Goal: Transaction & Acquisition: Subscribe to service/newsletter

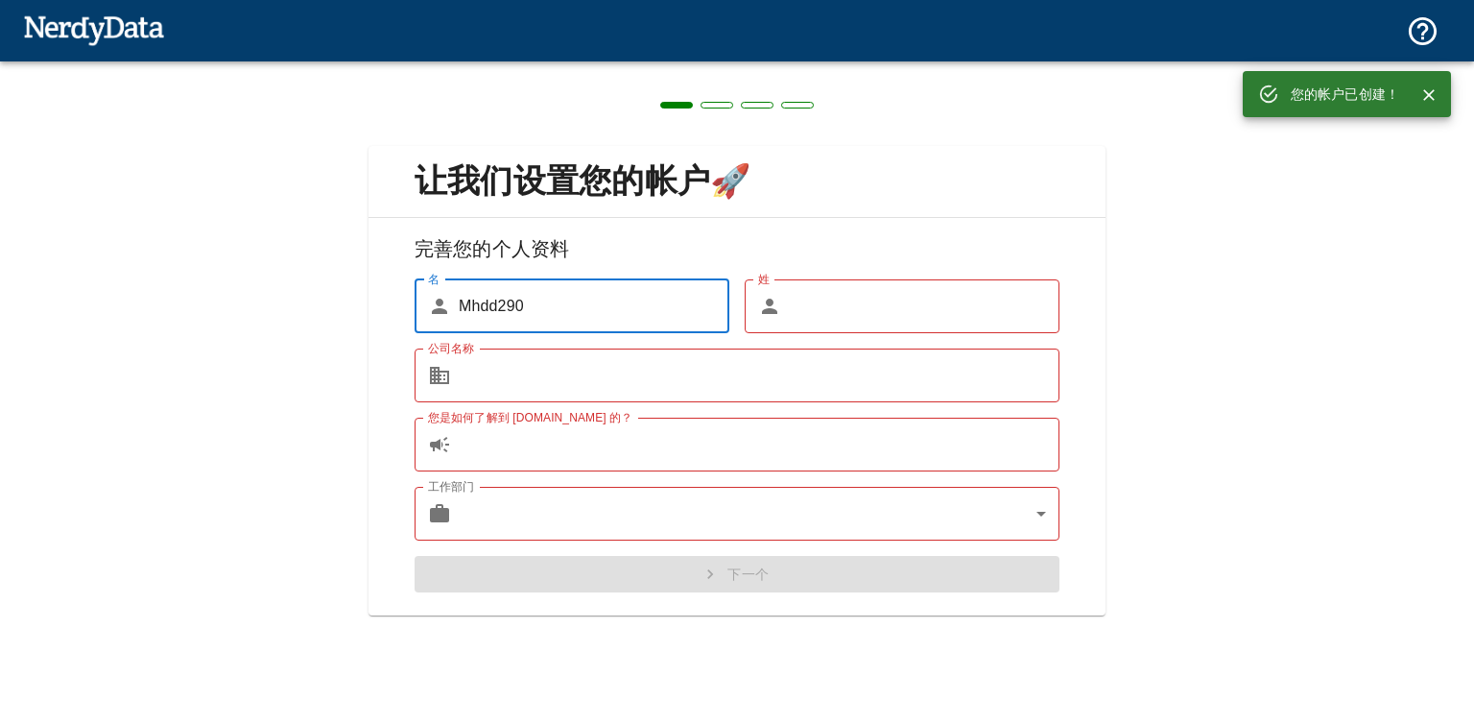
click at [868, 296] on input "姓" at bounding box center [924, 306] width 271 height 54
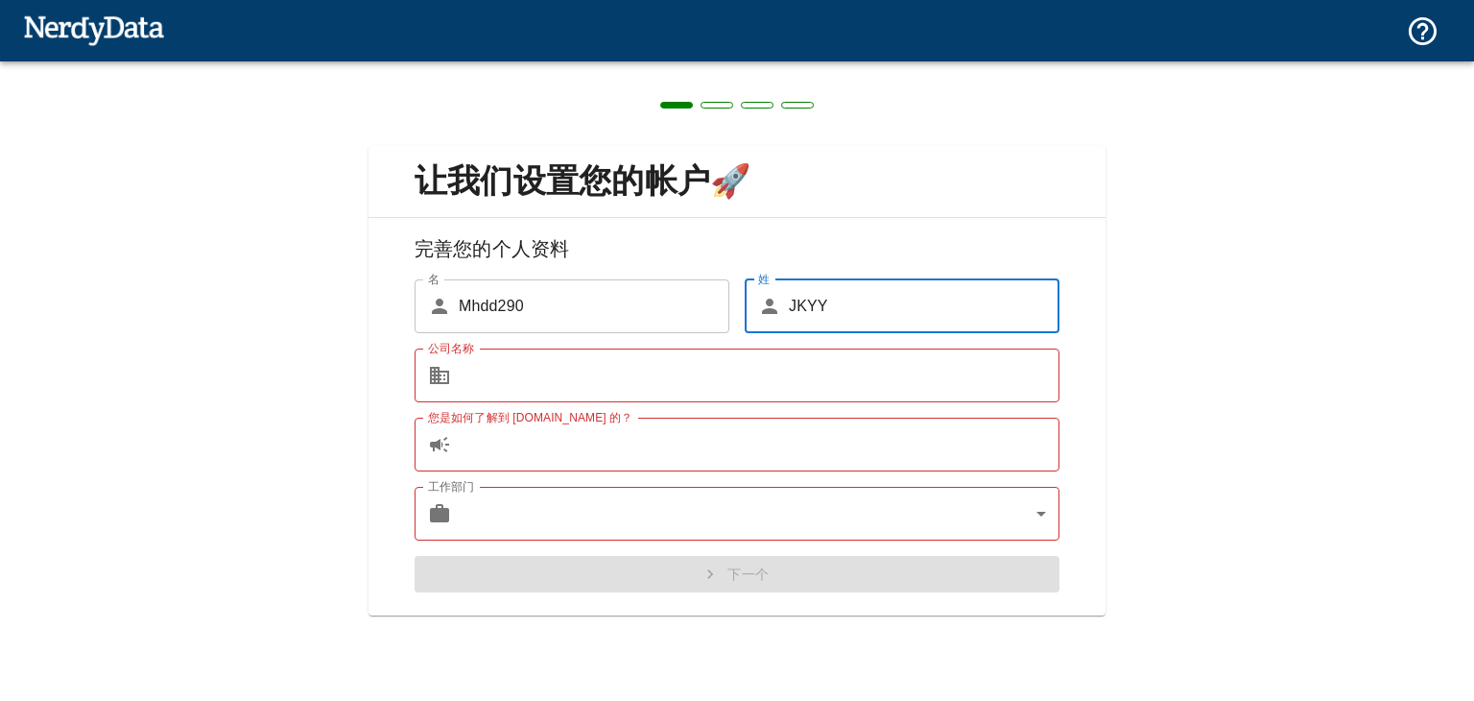
type input "JKYY"
click at [757, 384] on input "公司名称" at bounding box center [759, 375] width 601 height 54
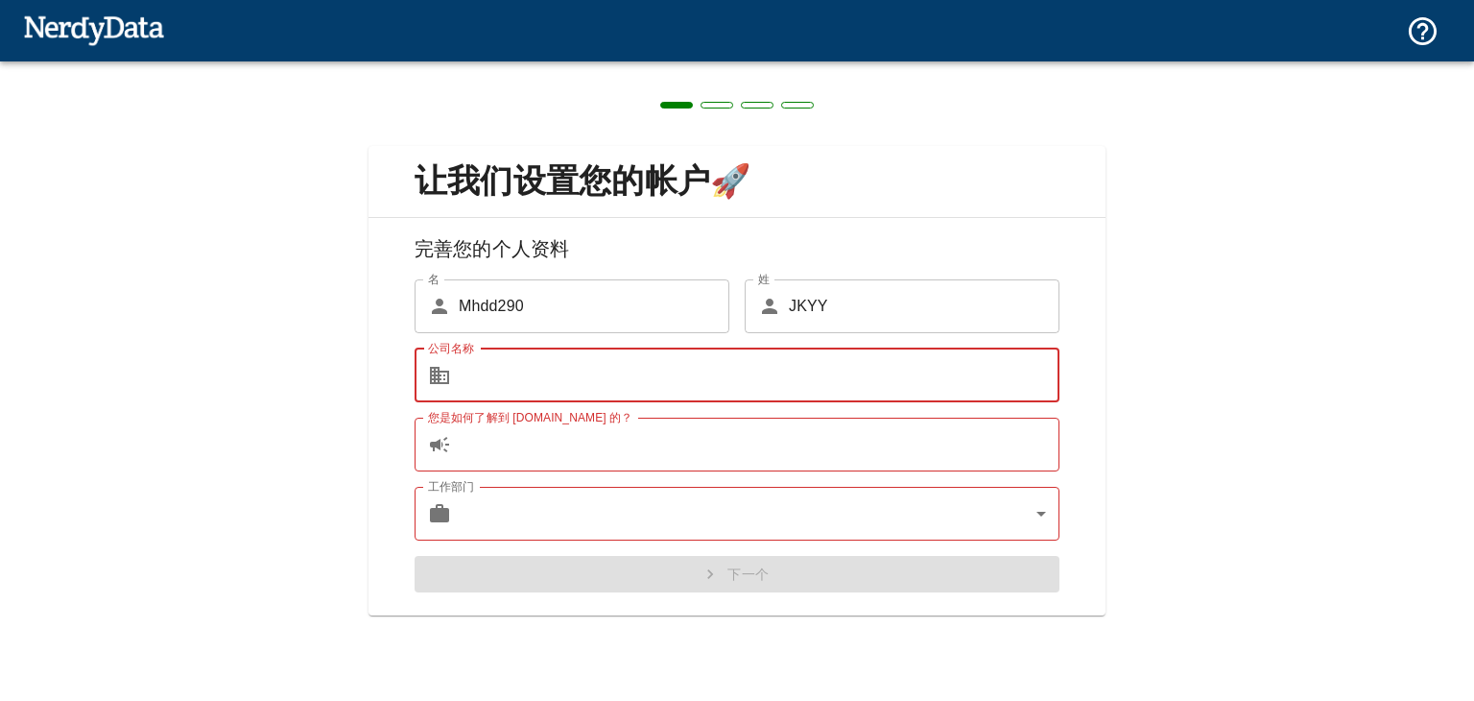
click at [757, 383] on input "公司名称" at bounding box center [759, 375] width 601 height 54
type input "y"
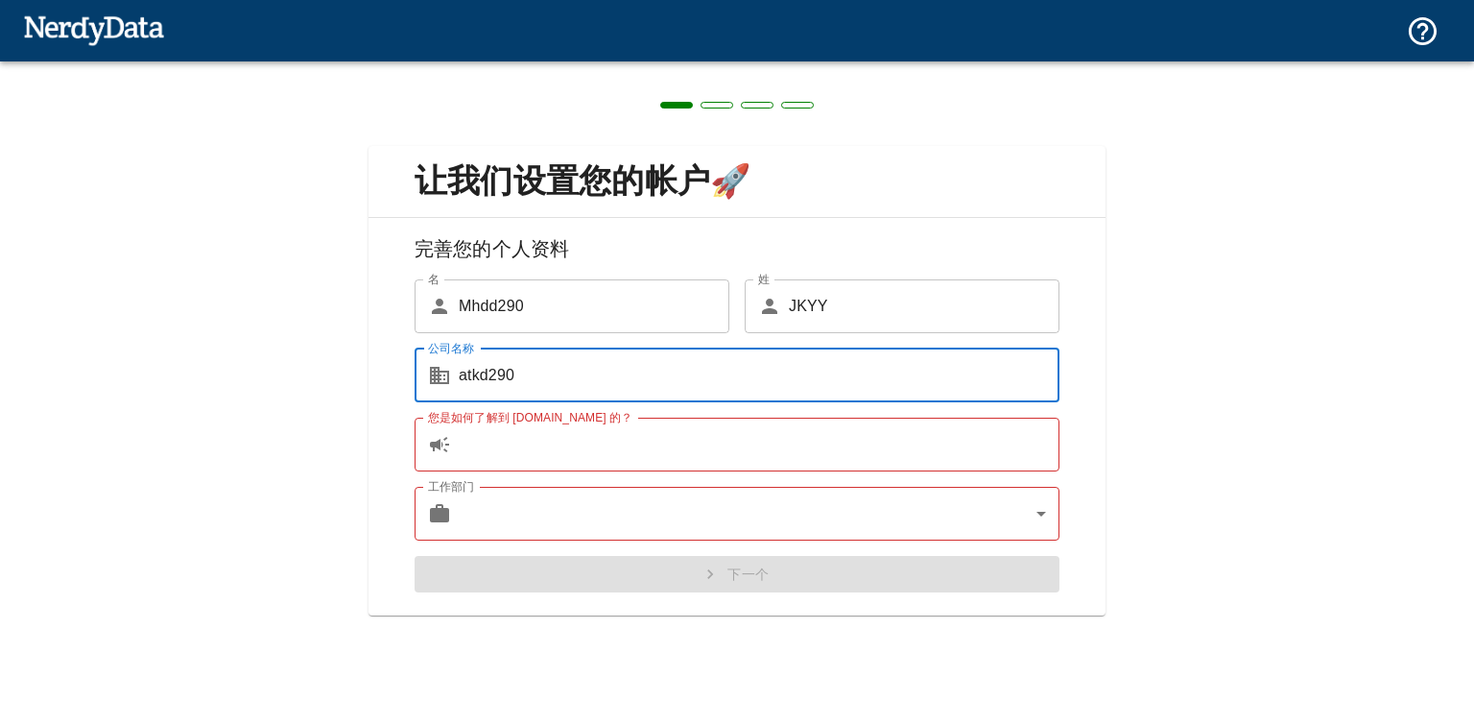
type input "atkd290"
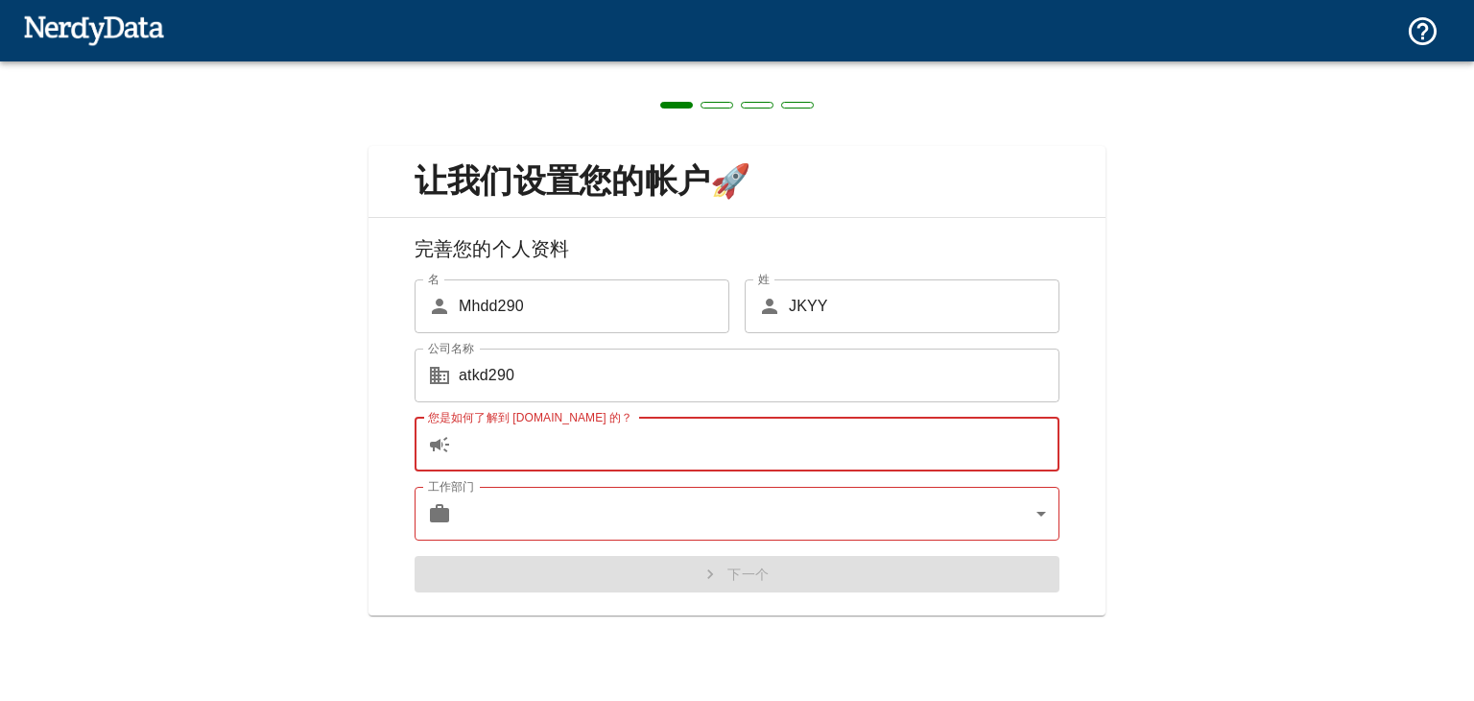
click at [676, 455] on input "您是如何了解到 [DOMAIN_NAME] 的？" at bounding box center [759, 445] width 601 height 54
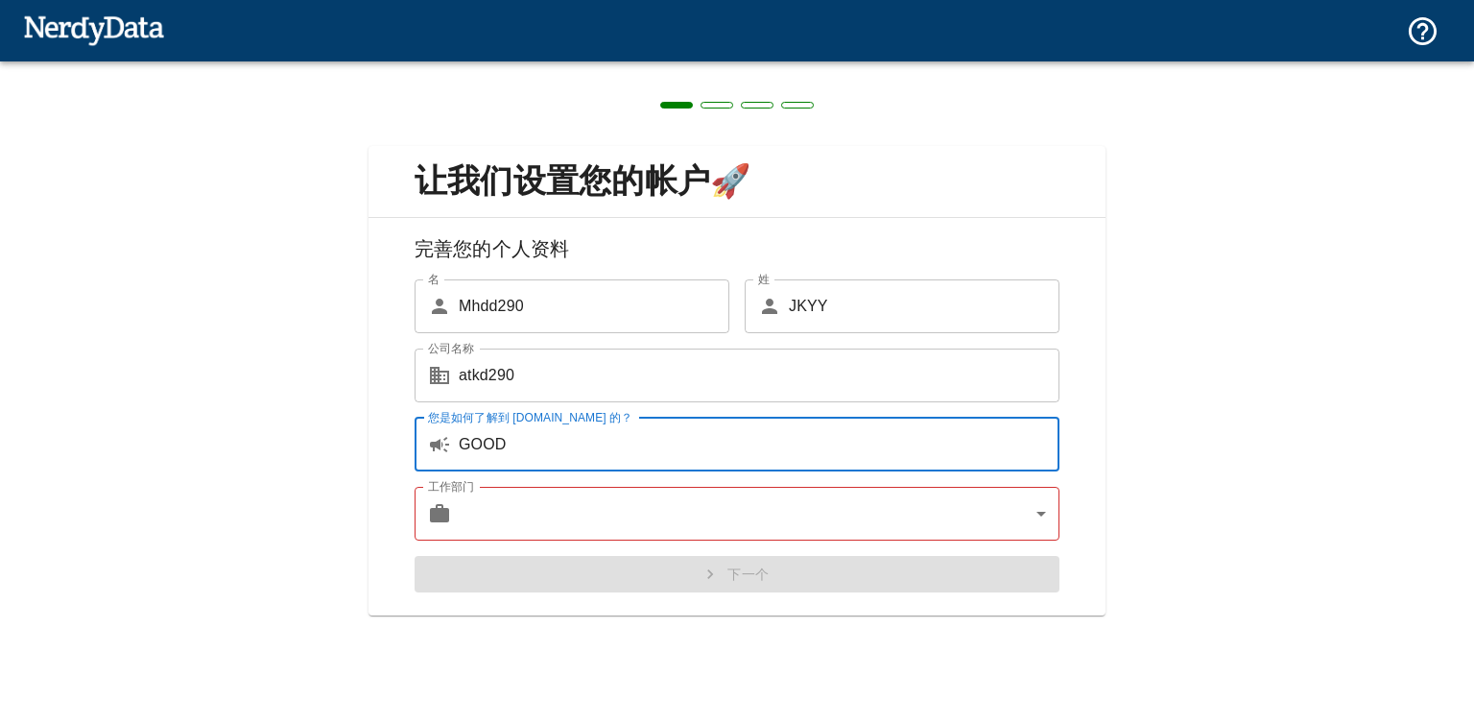
type input "GOOD"
click at [695, 67] on body "原文 请对此翻译评分 您的反馈将用于改进谷歌翻译 技术 域 定价 产品 创建报告 按技术或代码创建网站列表 浏览技术 按软件和行业浏览 域名查找 分析域名的技…" at bounding box center [737, 33] width 1474 height 67
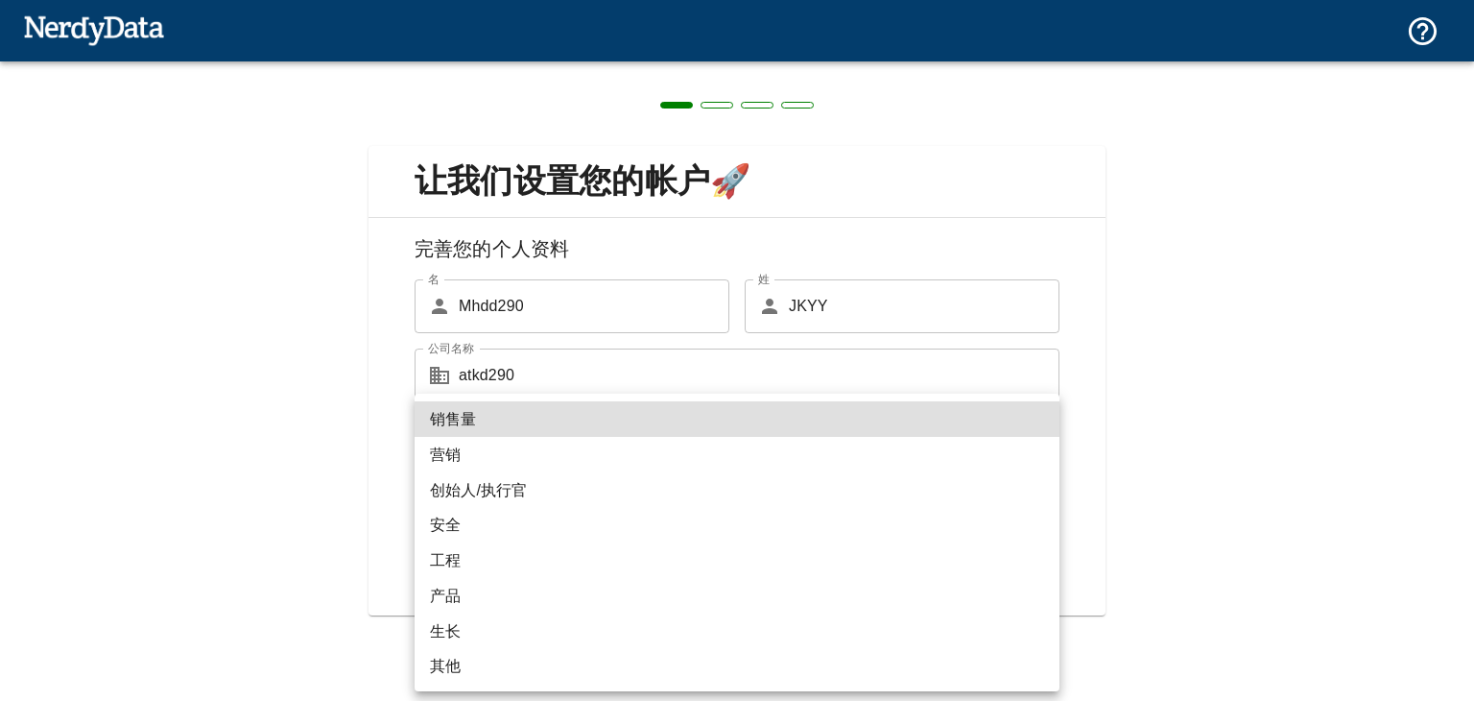
click at [584, 486] on li "创始人/执行官" at bounding box center [737, 490] width 645 height 36
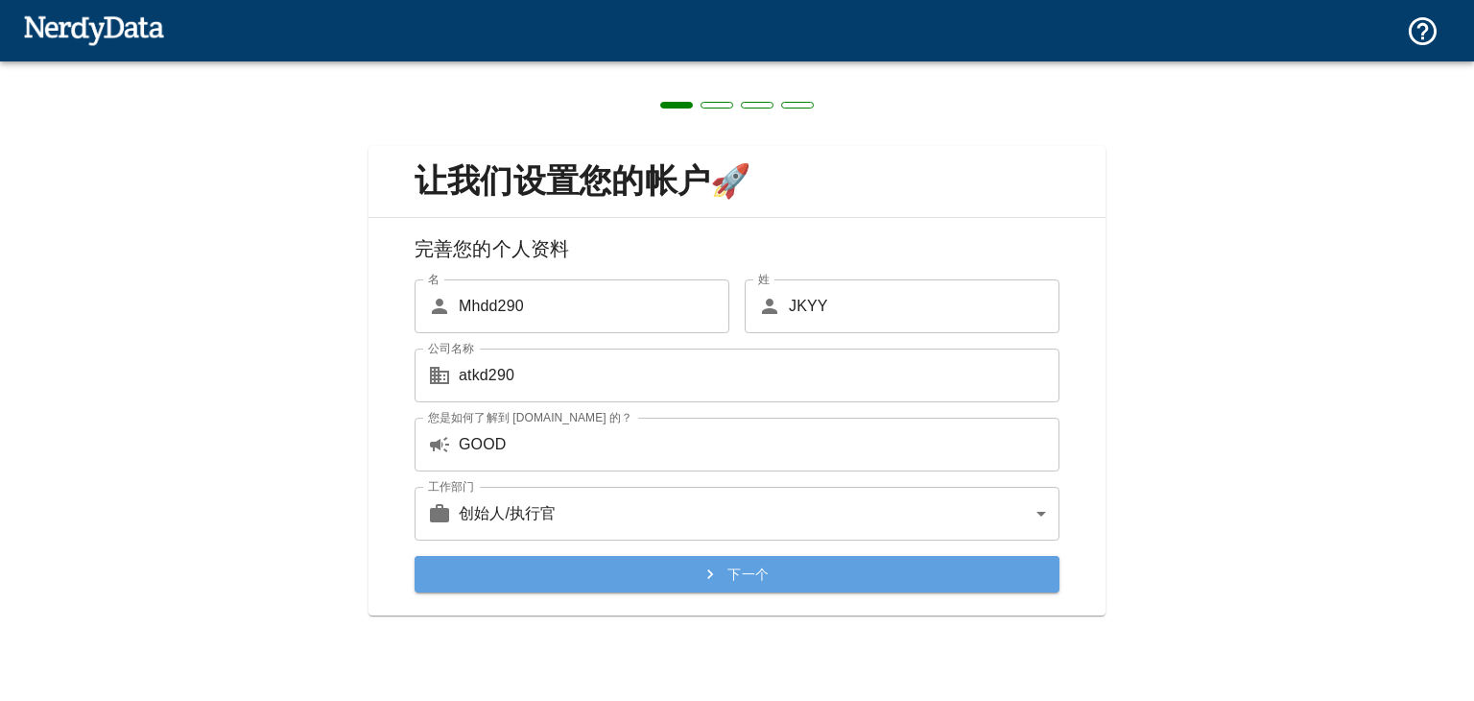
click at [760, 573] on font "下一个" at bounding box center [748, 573] width 41 height 15
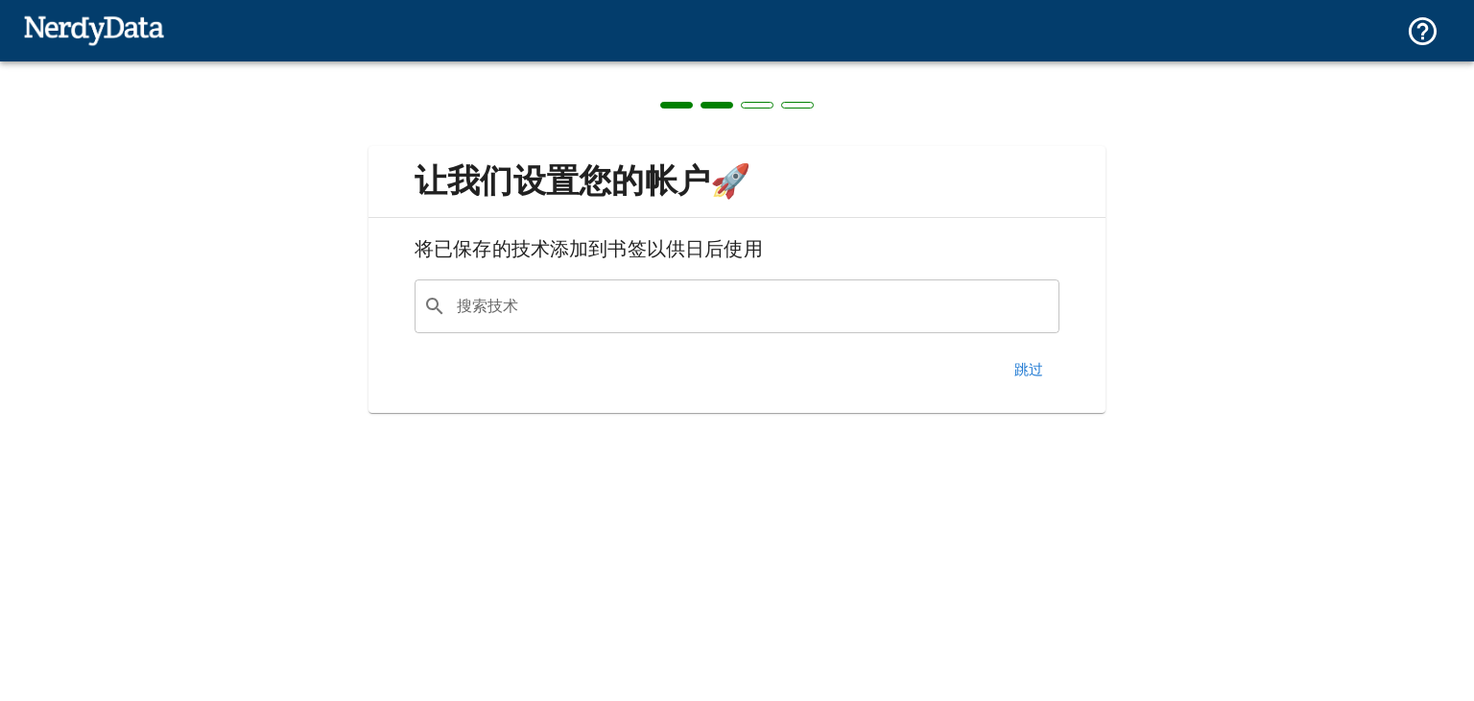
click at [1047, 360] on button "跳过" at bounding box center [1028, 368] width 61 height 41
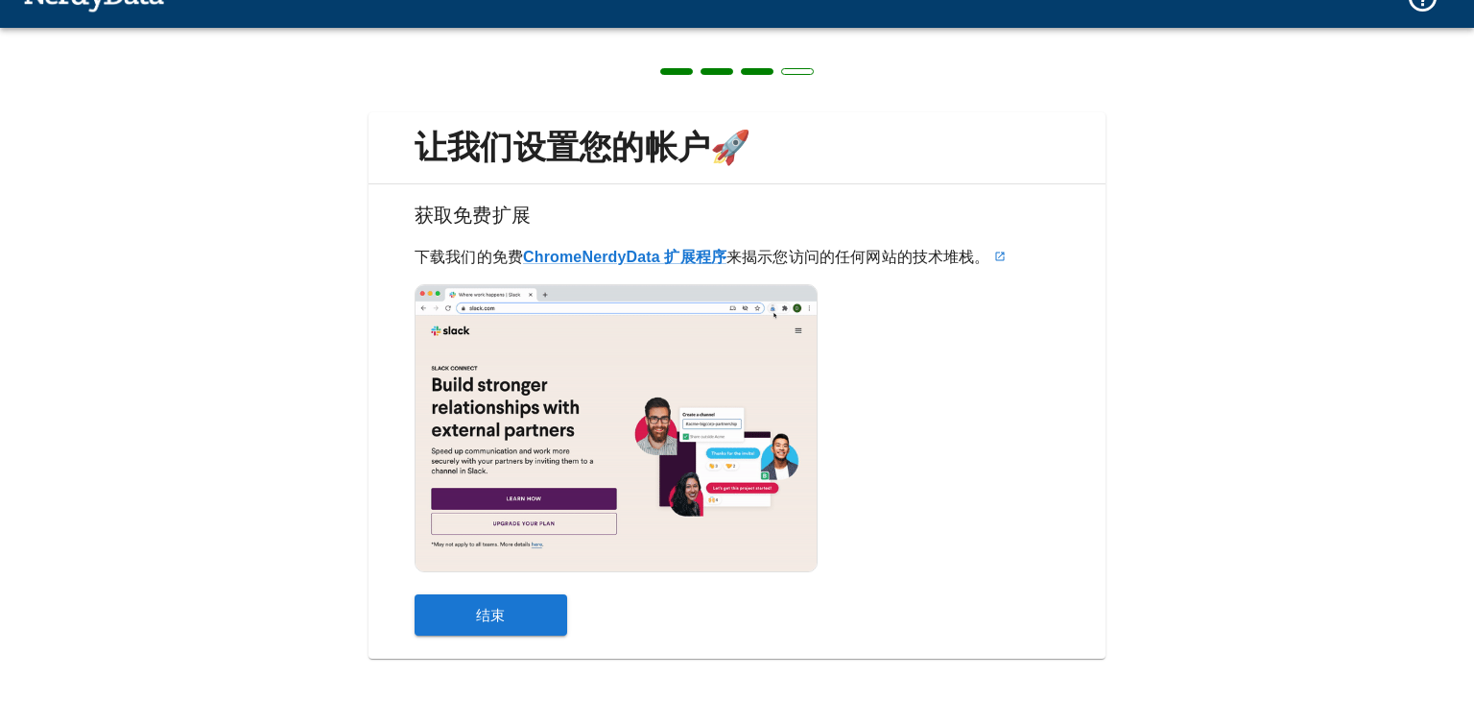
scroll to position [52, 0]
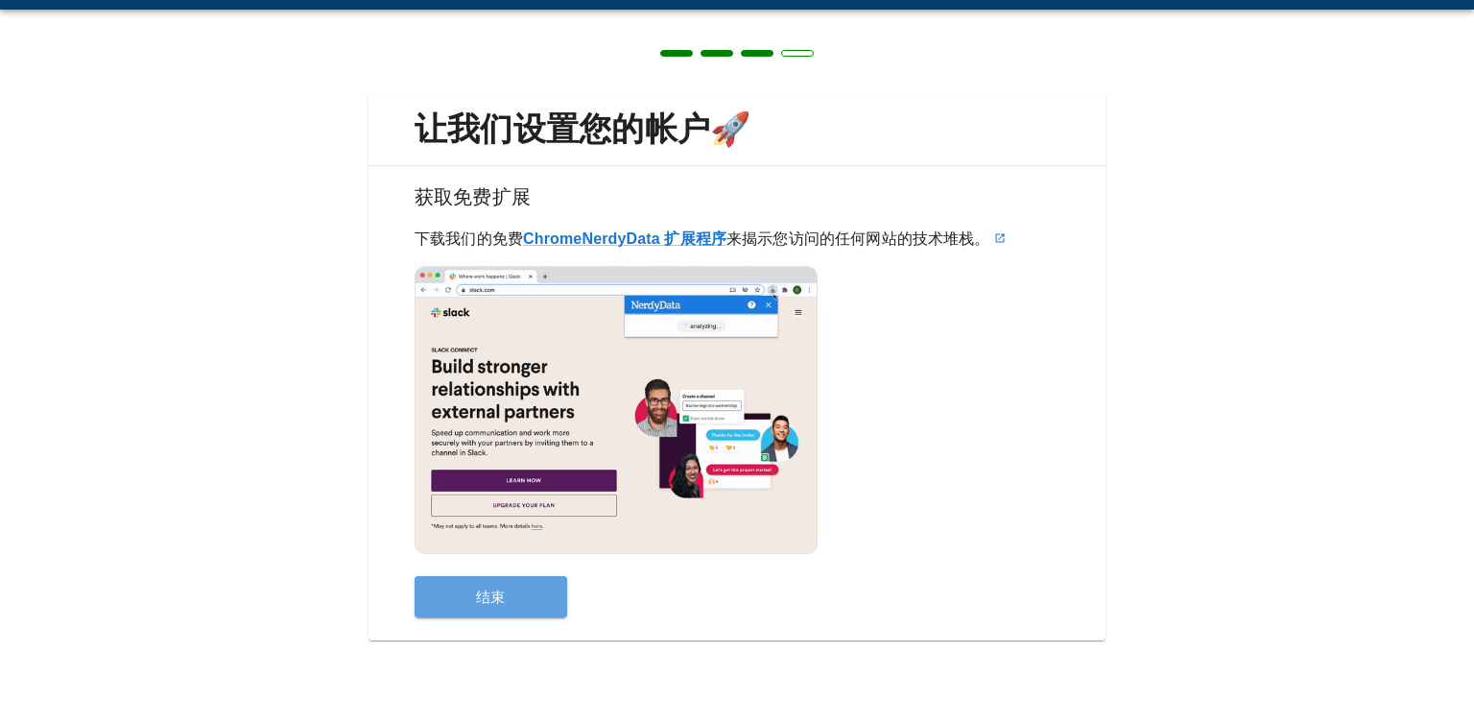
click at [526, 599] on button "结束" at bounding box center [491, 596] width 153 height 41
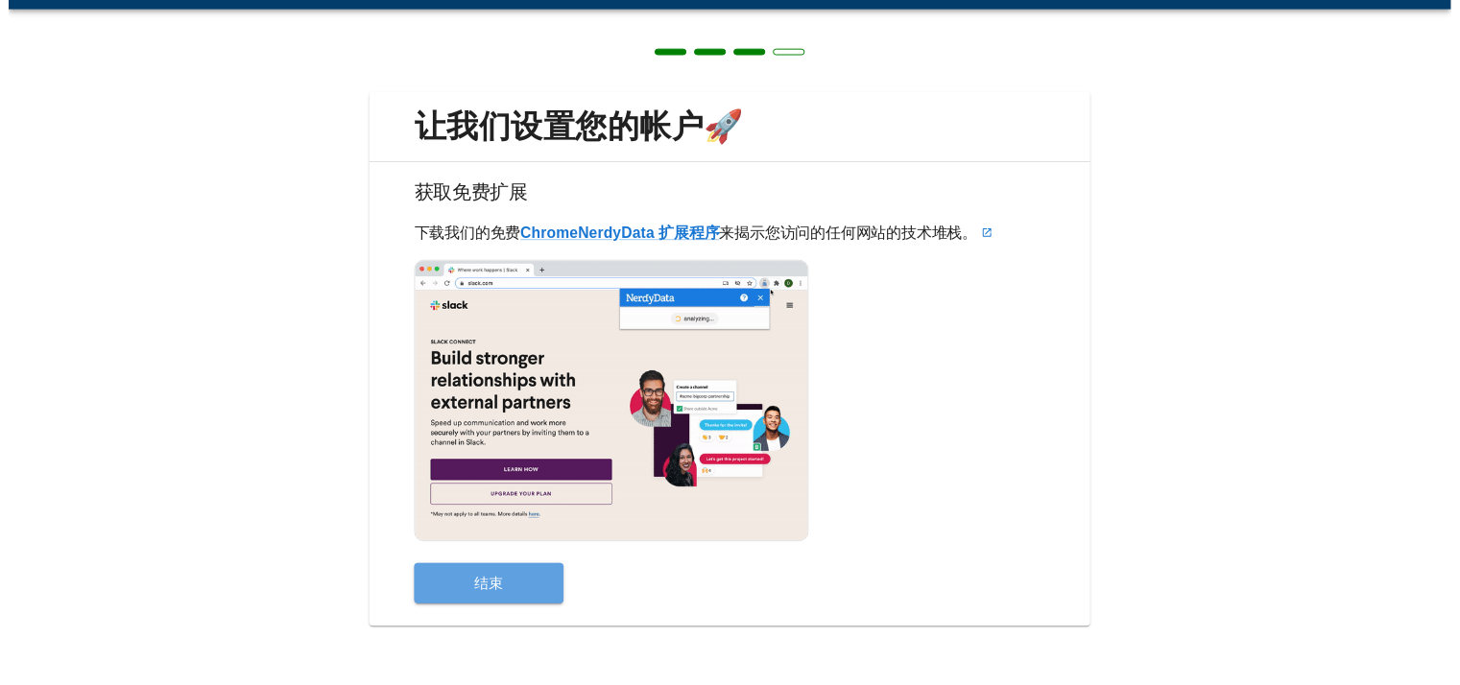
scroll to position [0, 0]
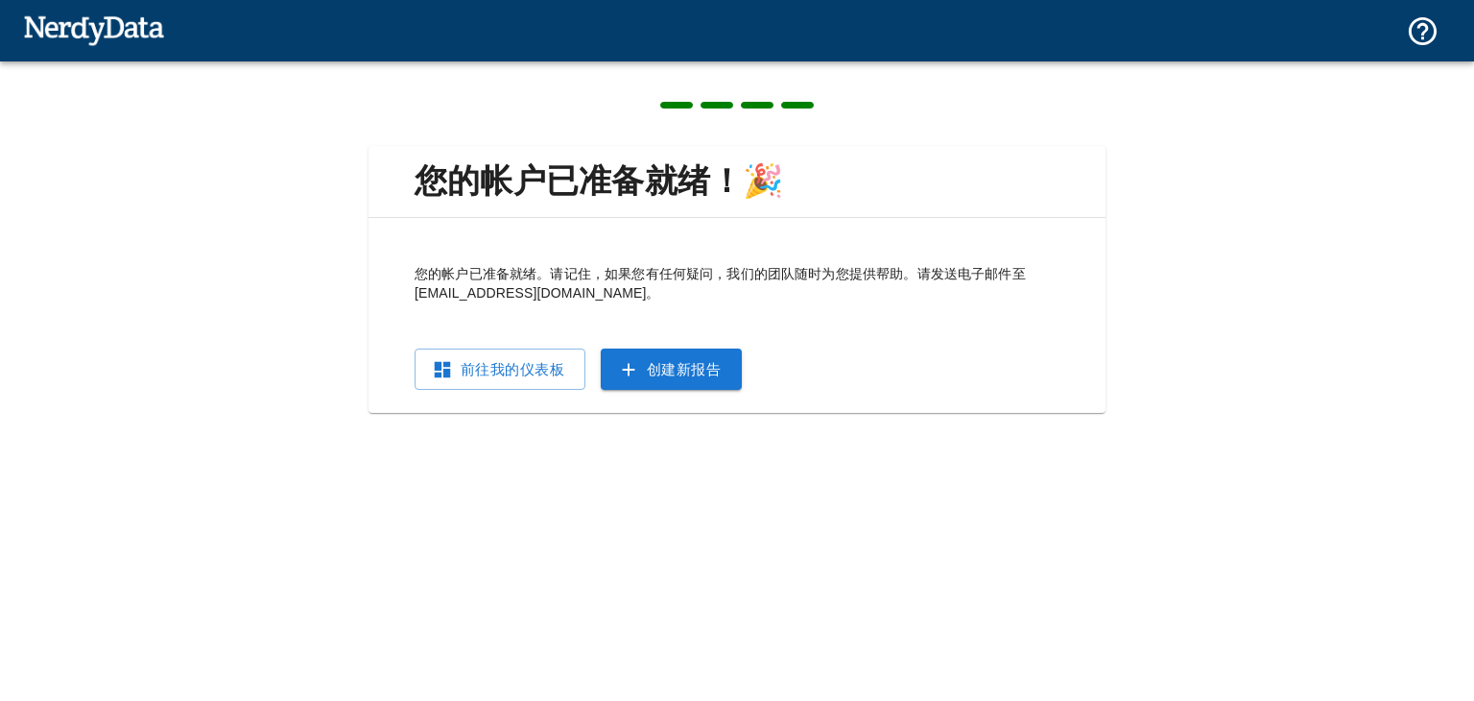
click at [530, 368] on font "前往我的仪表板" at bounding box center [513, 369] width 104 height 16
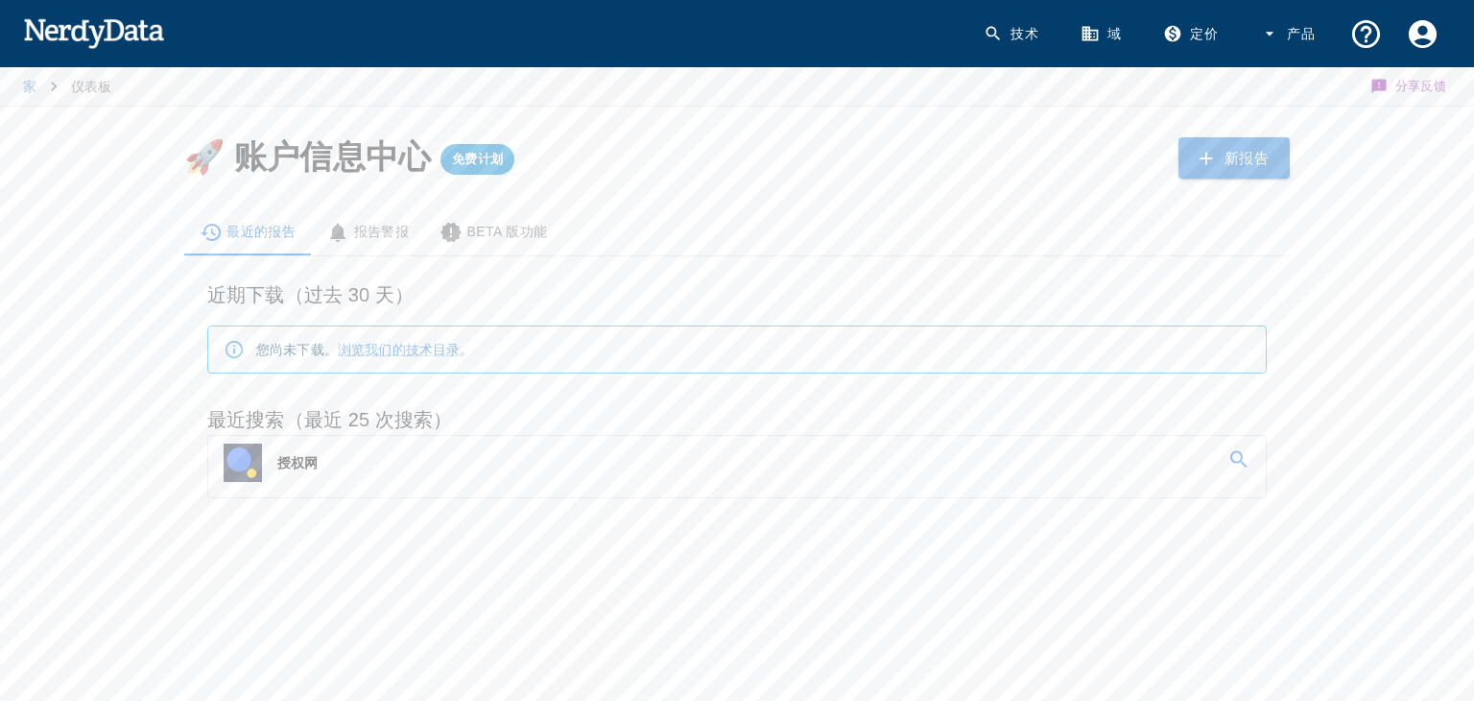
click at [299, 460] on font "授权网" at bounding box center [297, 462] width 40 height 15
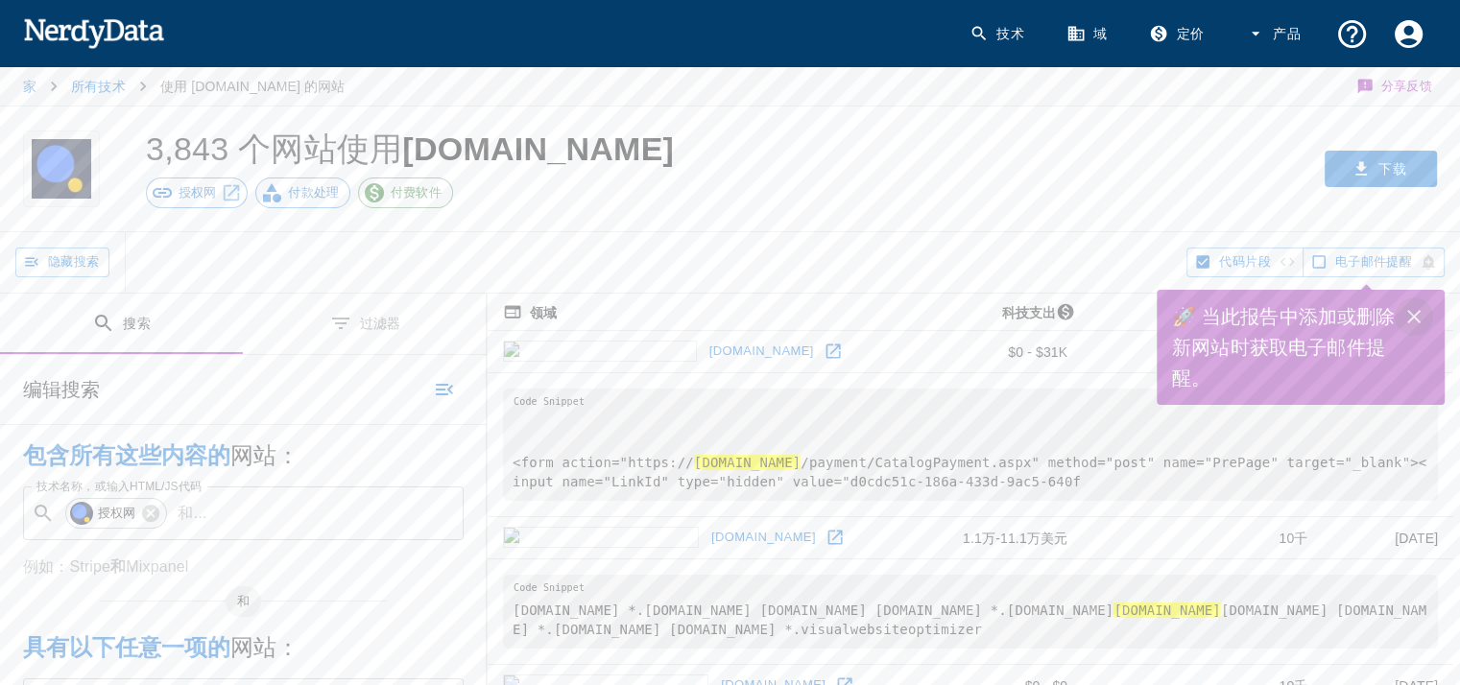
click at [1408, 312] on icon "关闭" at bounding box center [1413, 316] width 13 height 13
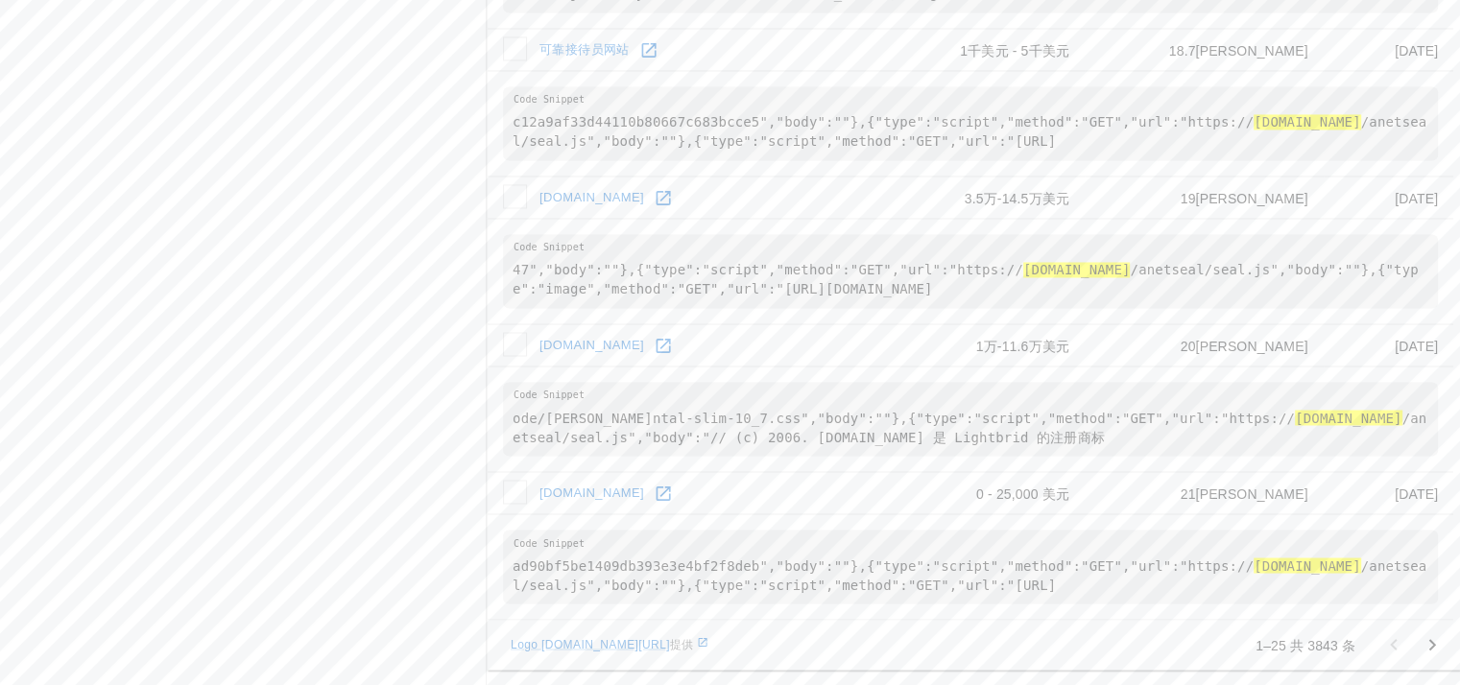
scroll to position [3363, 0]
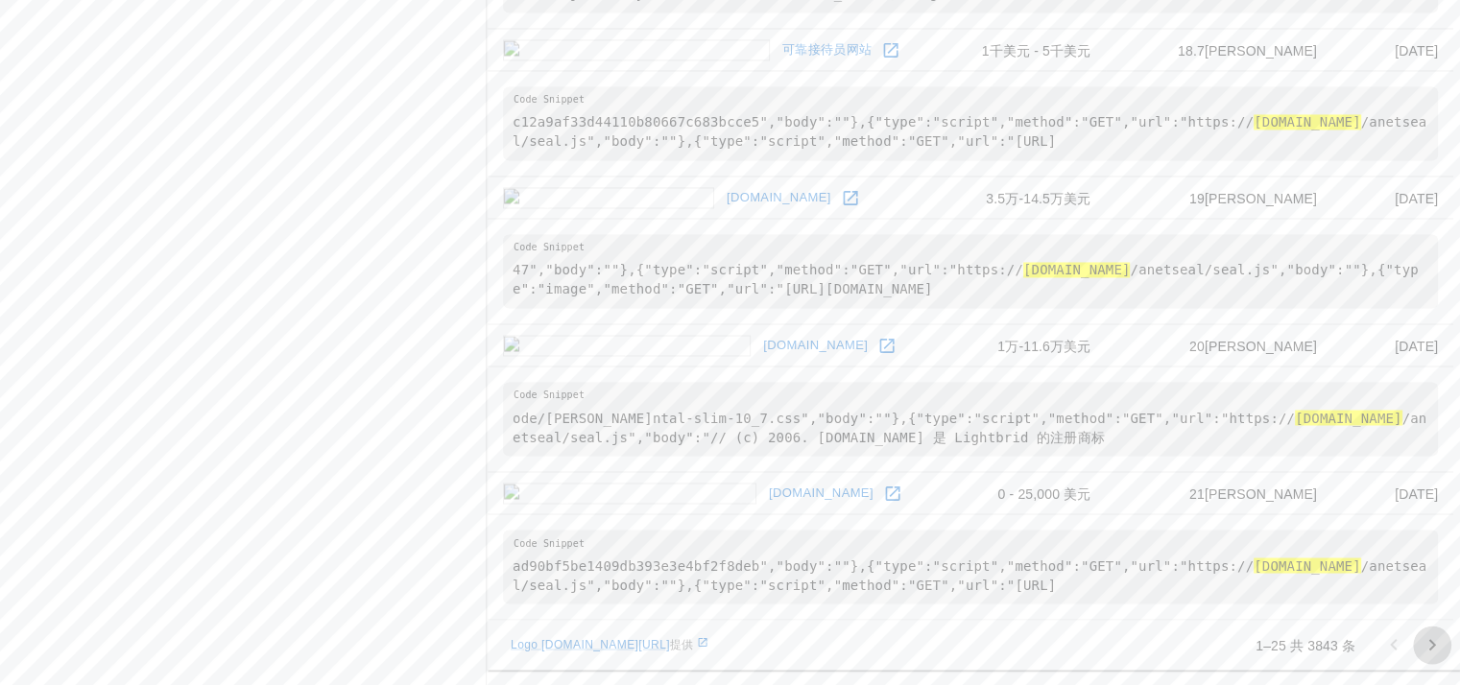
click at [1435, 642] on icon "转至下一页" at bounding box center [1432, 645] width 23 height 23
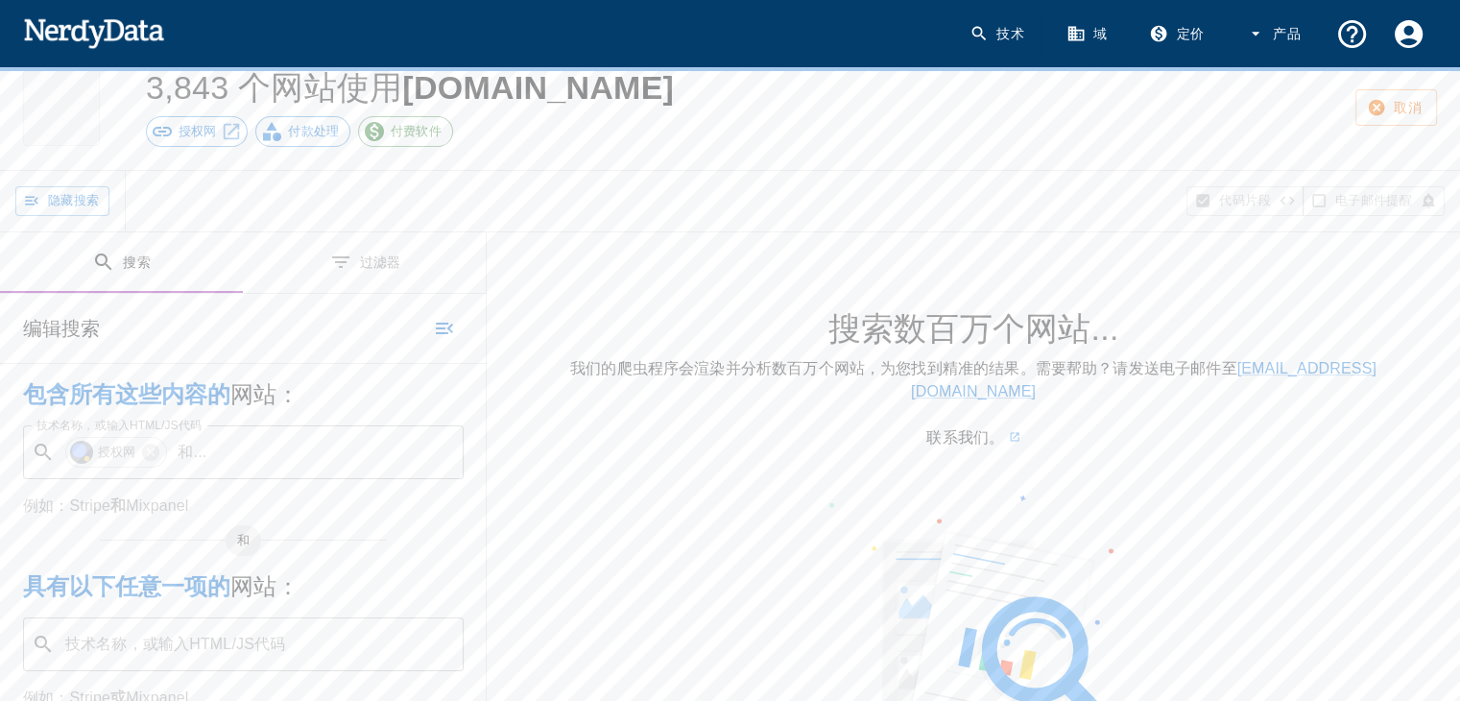
scroll to position [96, 0]
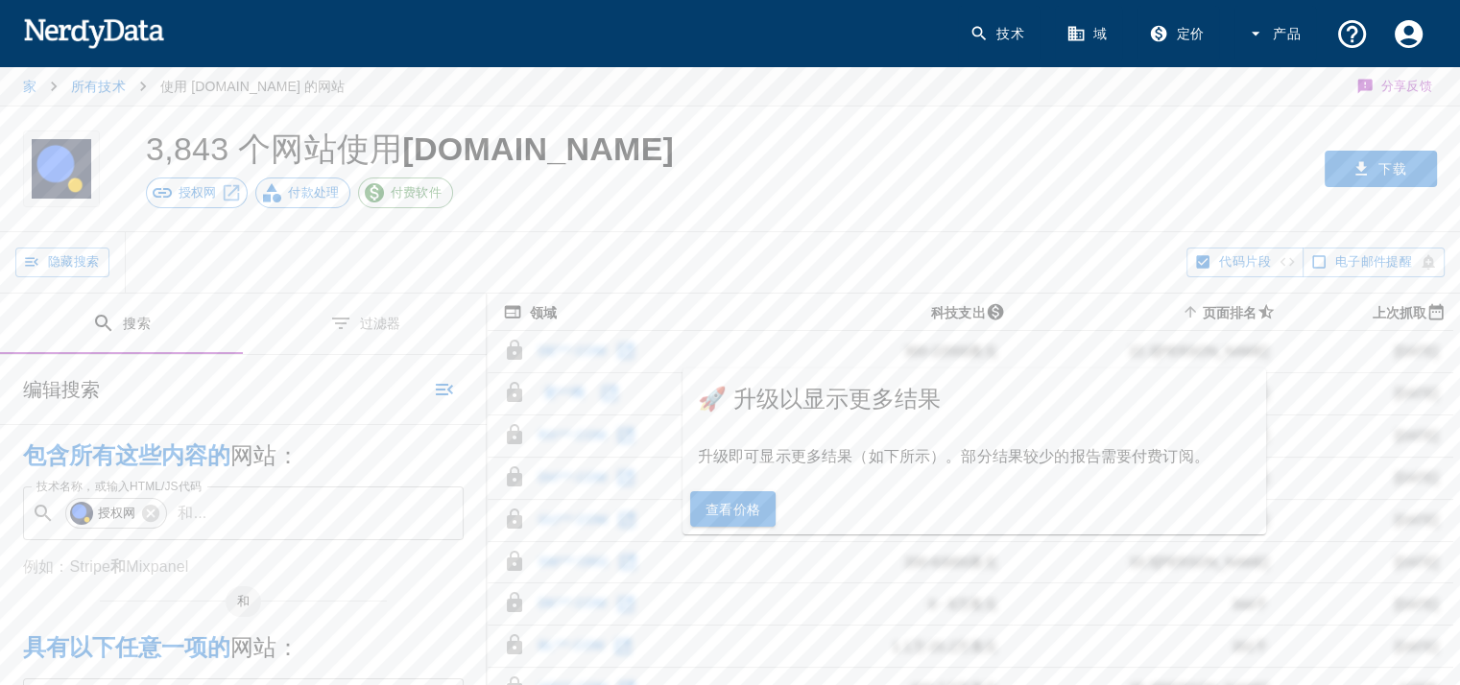
click at [837, 488] on div "查看价格" at bounding box center [974, 510] width 584 height 52
click at [753, 503] on font "查看价格" at bounding box center [734, 509] width 56 height 15
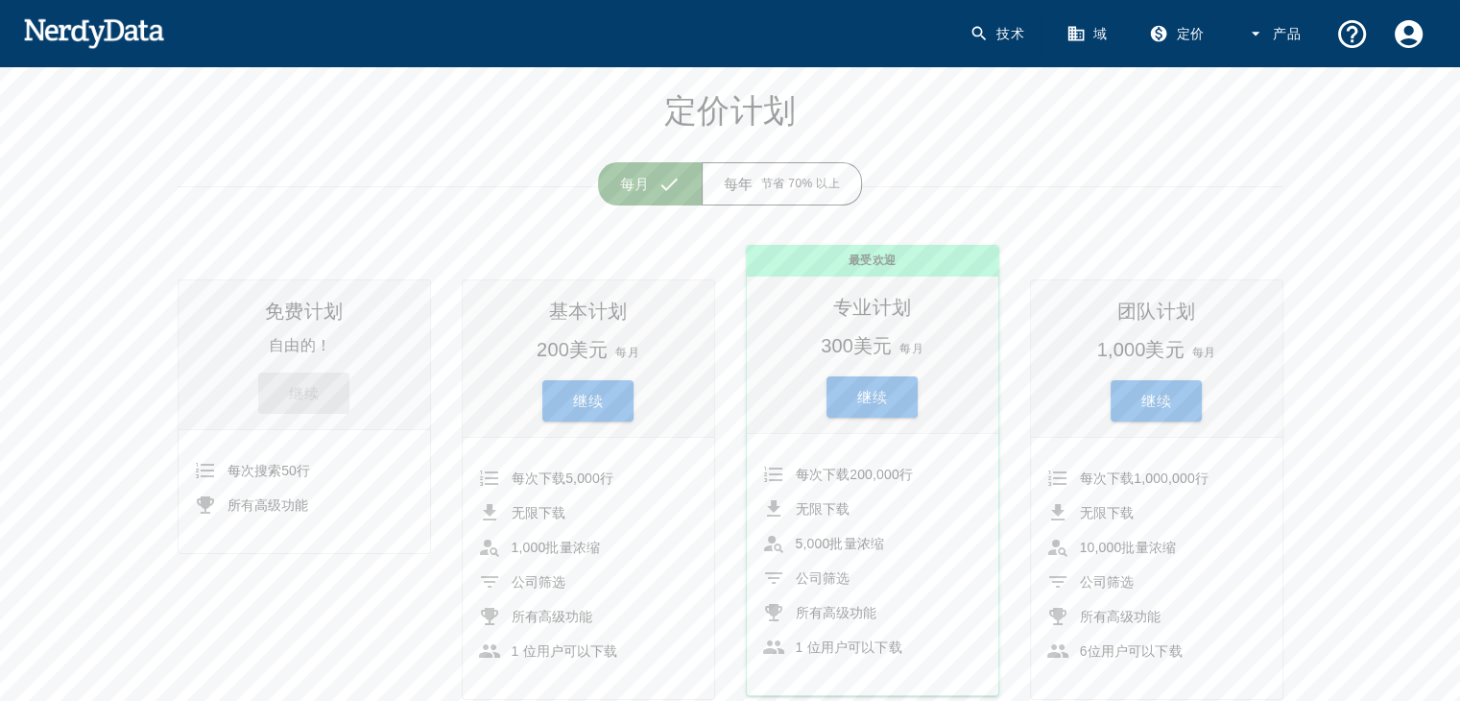
scroll to position [192, 0]
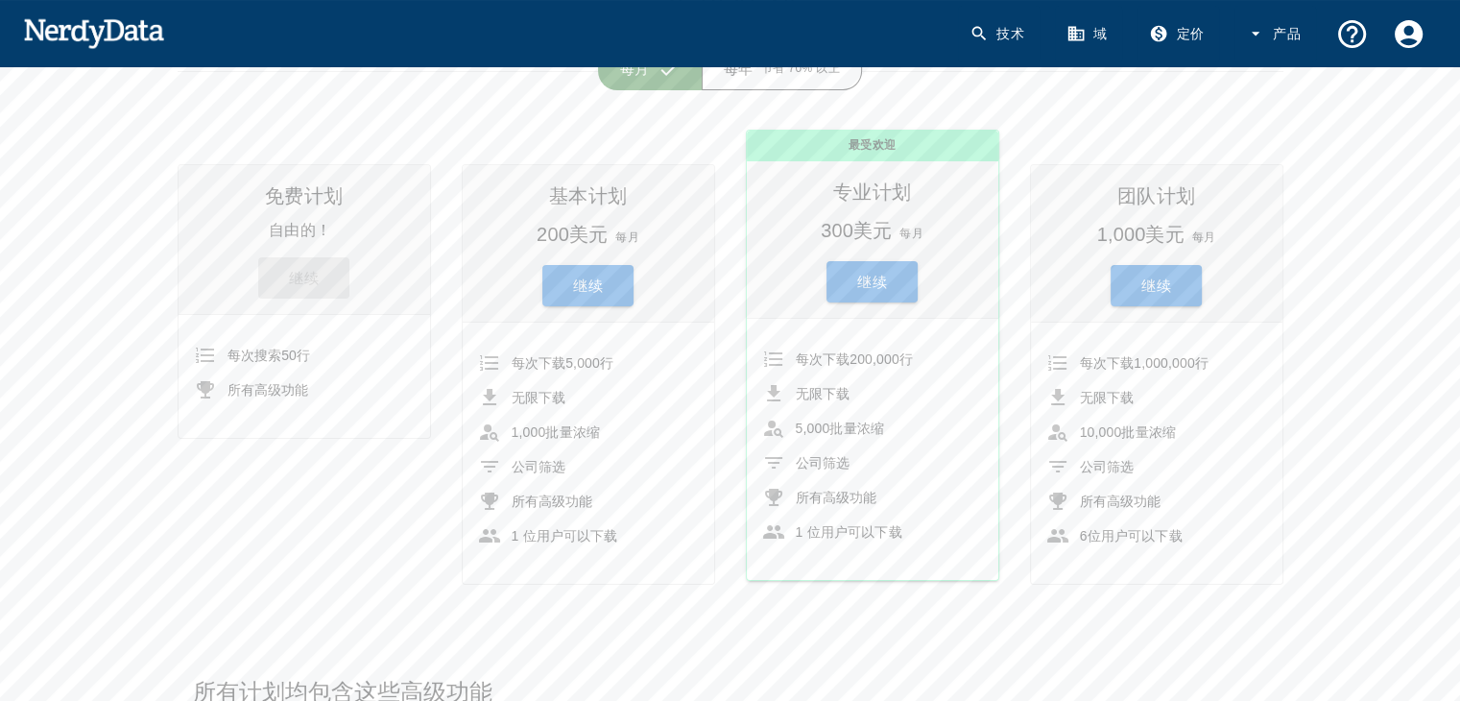
click at [604, 287] on button "继续" at bounding box center [587, 285] width 91 height 41
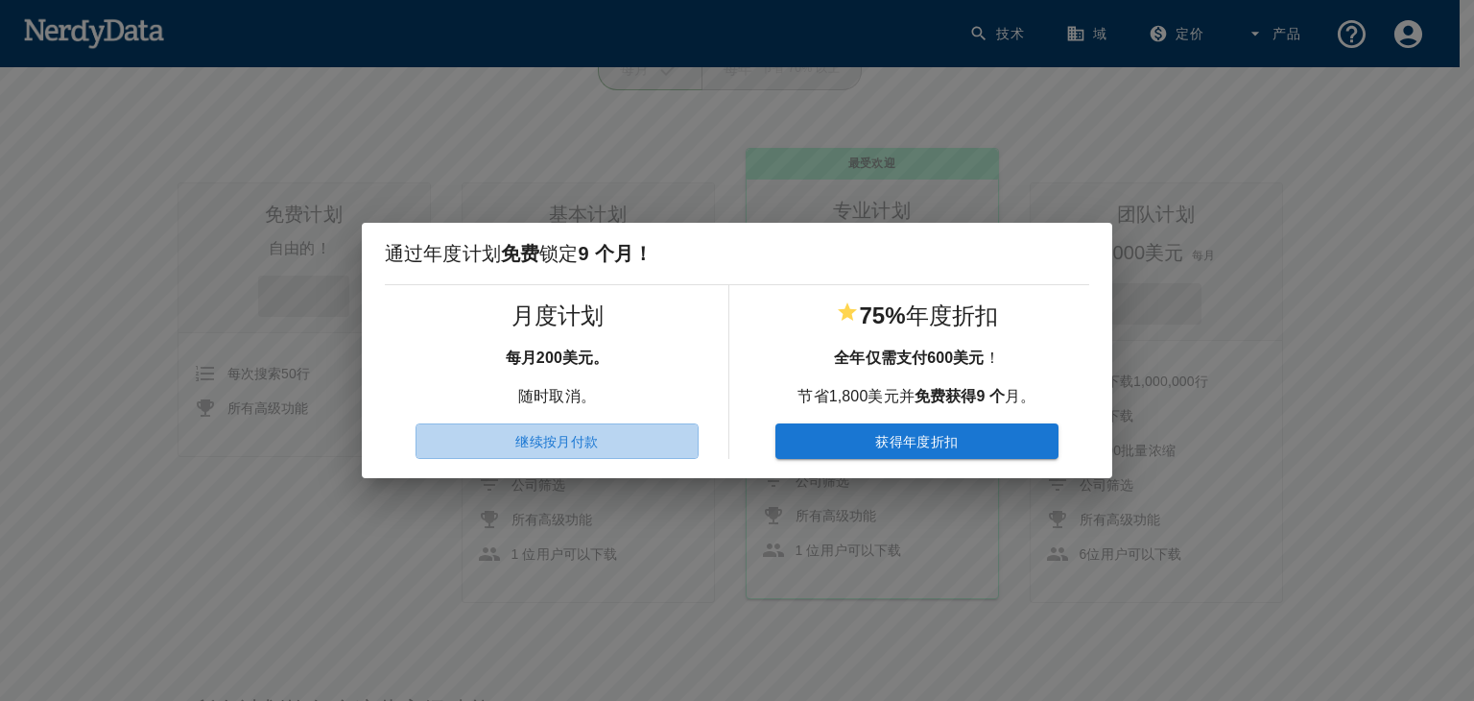
click at [614, 441] on button "继续按月付款" at bounding box center [557, 441] width 283 height 36
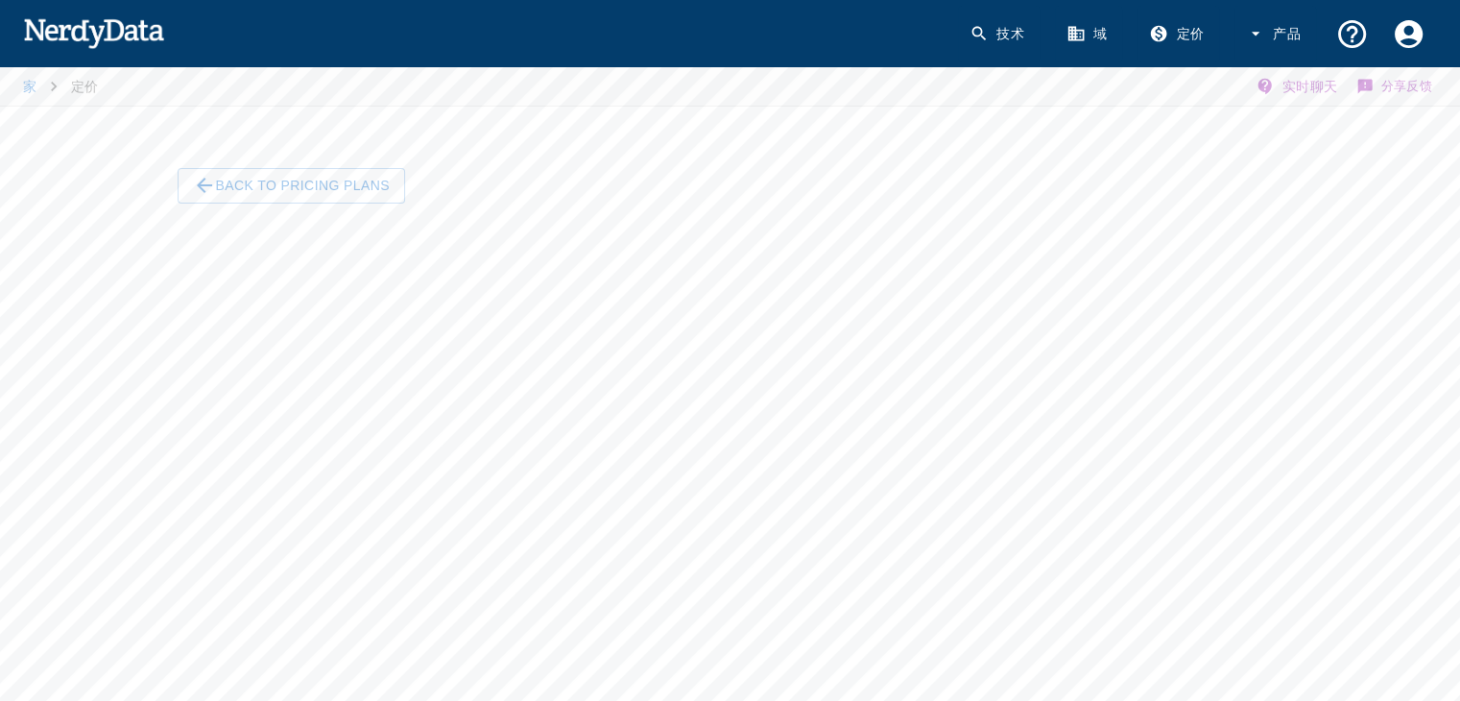
scroll to position [0, 0]
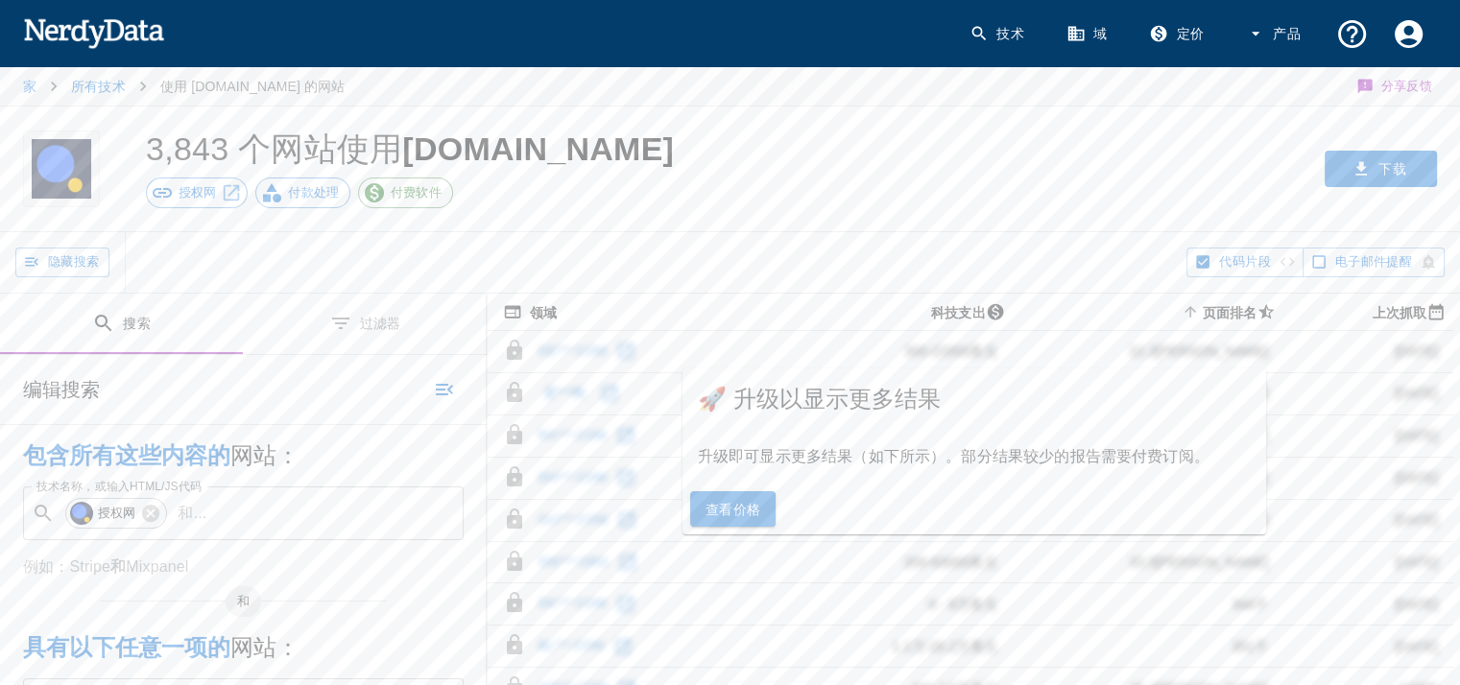
click at [718, 201] on div "授权网 付款处理 付费软件" at bounding box center [465, 193] width 638 height 31
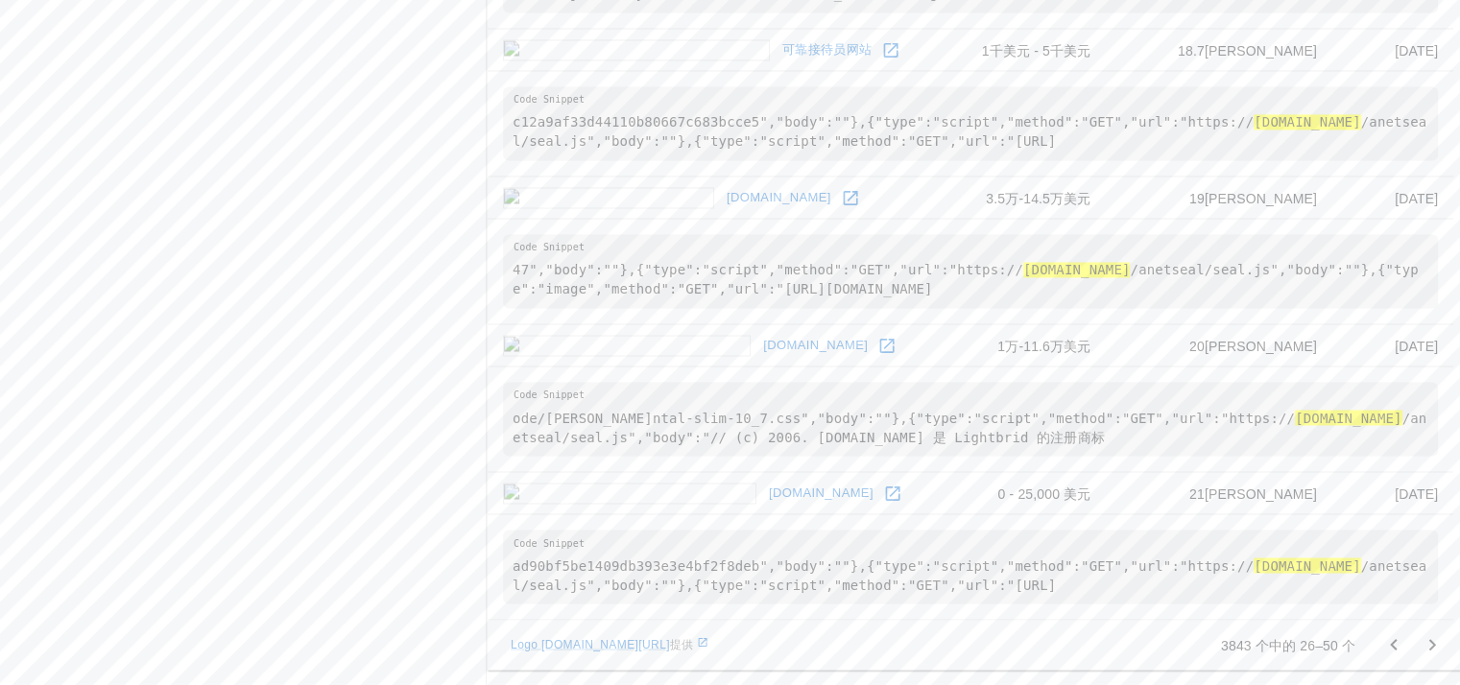
scroll to position [3363, 0]
click at [883, 492] on icon at bounding box center [892, 493] width 19 height 19
click at [877, 339] on icon at bounding box center [886, 345] width 19 height 19
click at [841, 207] on icon at bounding box center [850, 197] width 19 height 19
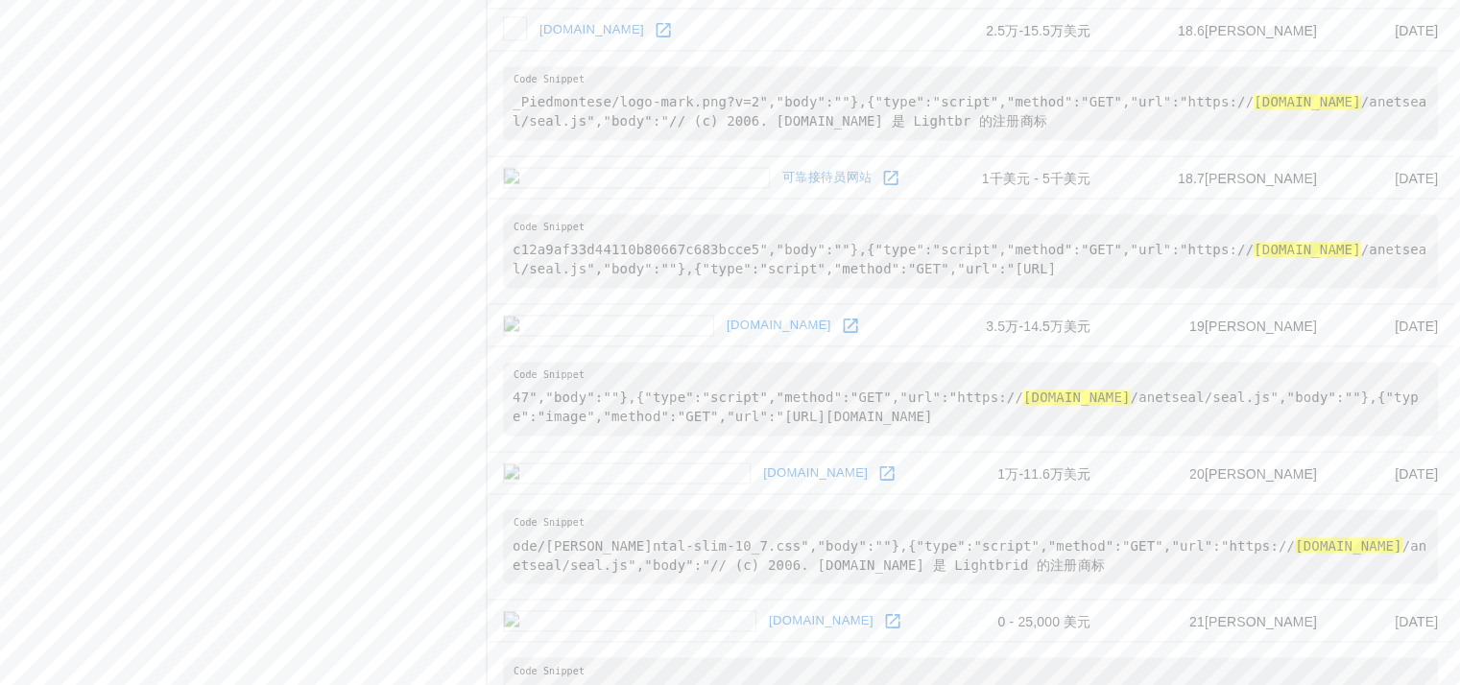
scroll to position [3076, 0]
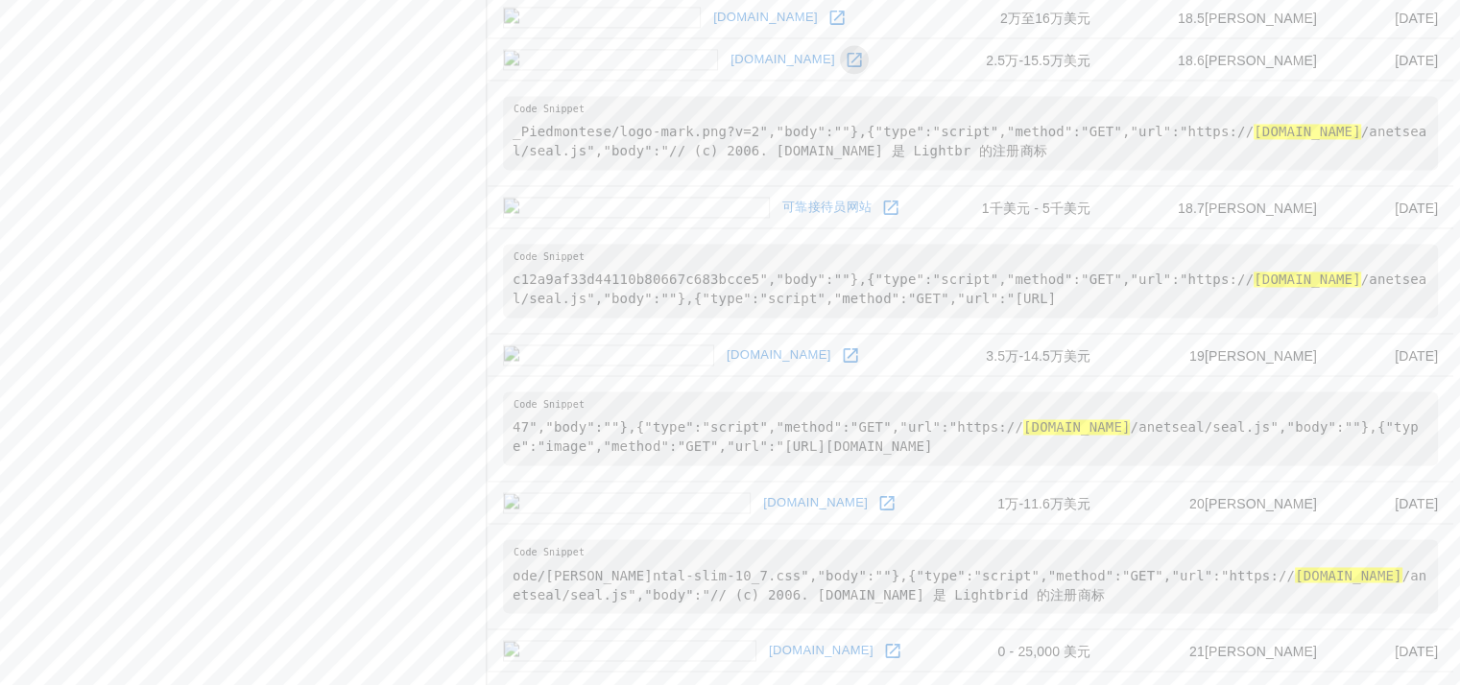
click at [845, 69] on icon at bounding box center [854, 59] width 19 height 19
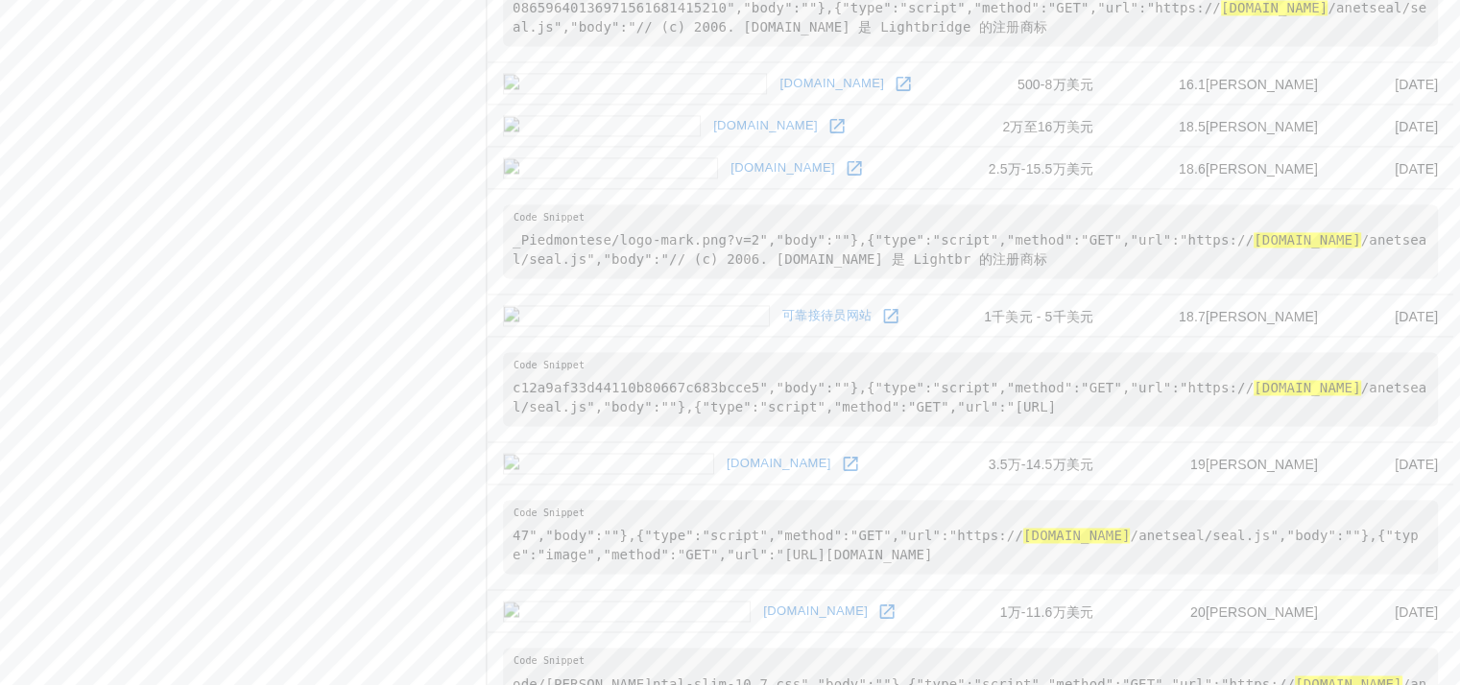
click at [827, 135] on icon at bounding box center [836, 125] width 19 height 19
click at [894, 93] on icon at bounding box center [903, 83] width 19 height 19
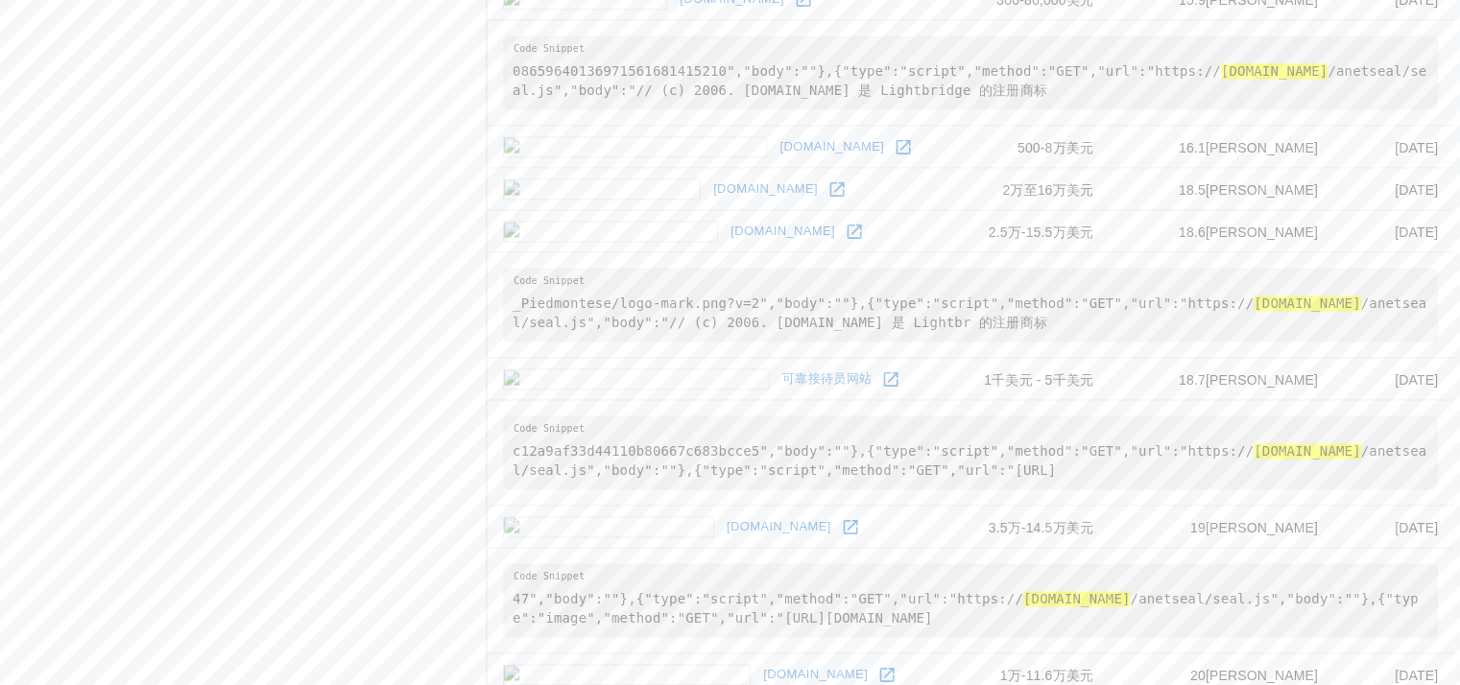
scroll to position [2884, 0]
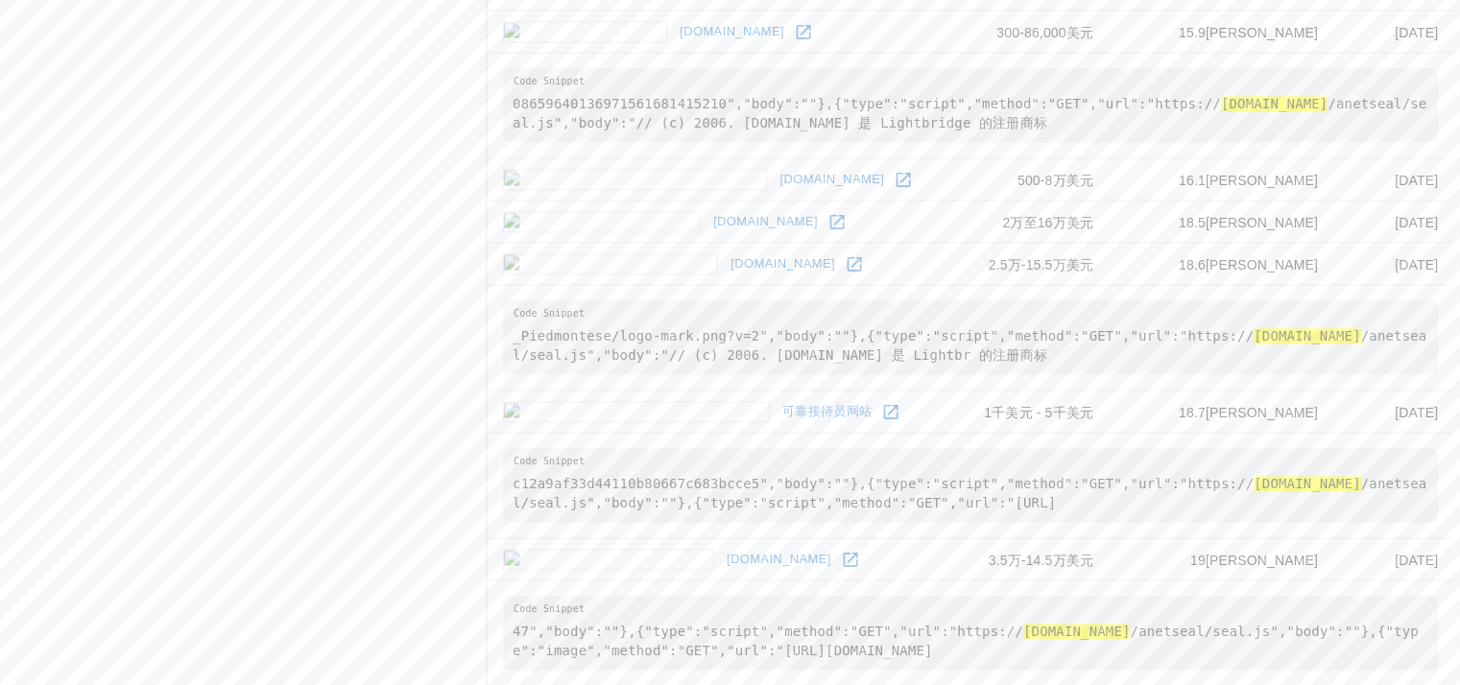
click at [796, 38] on icon at bounding box center [803, 31] width 14 height 14
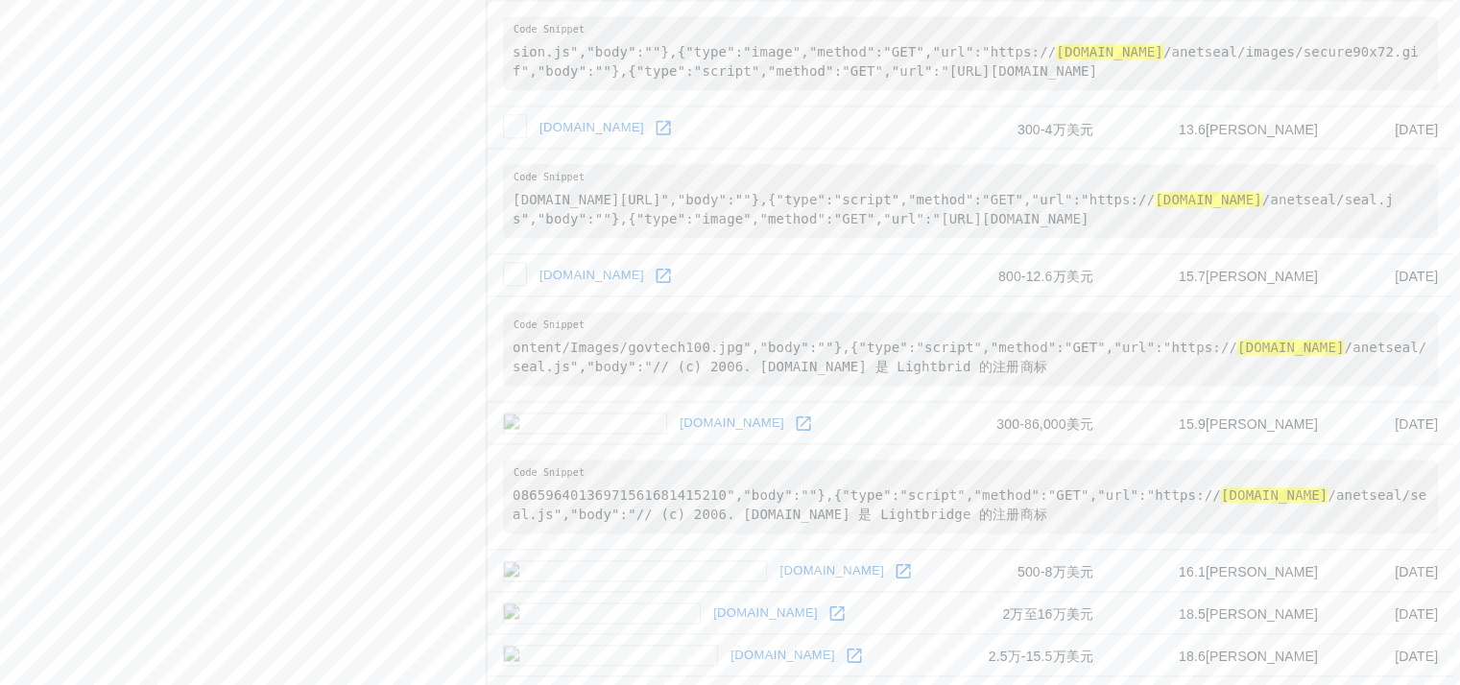
scroll to position [2500, 0]
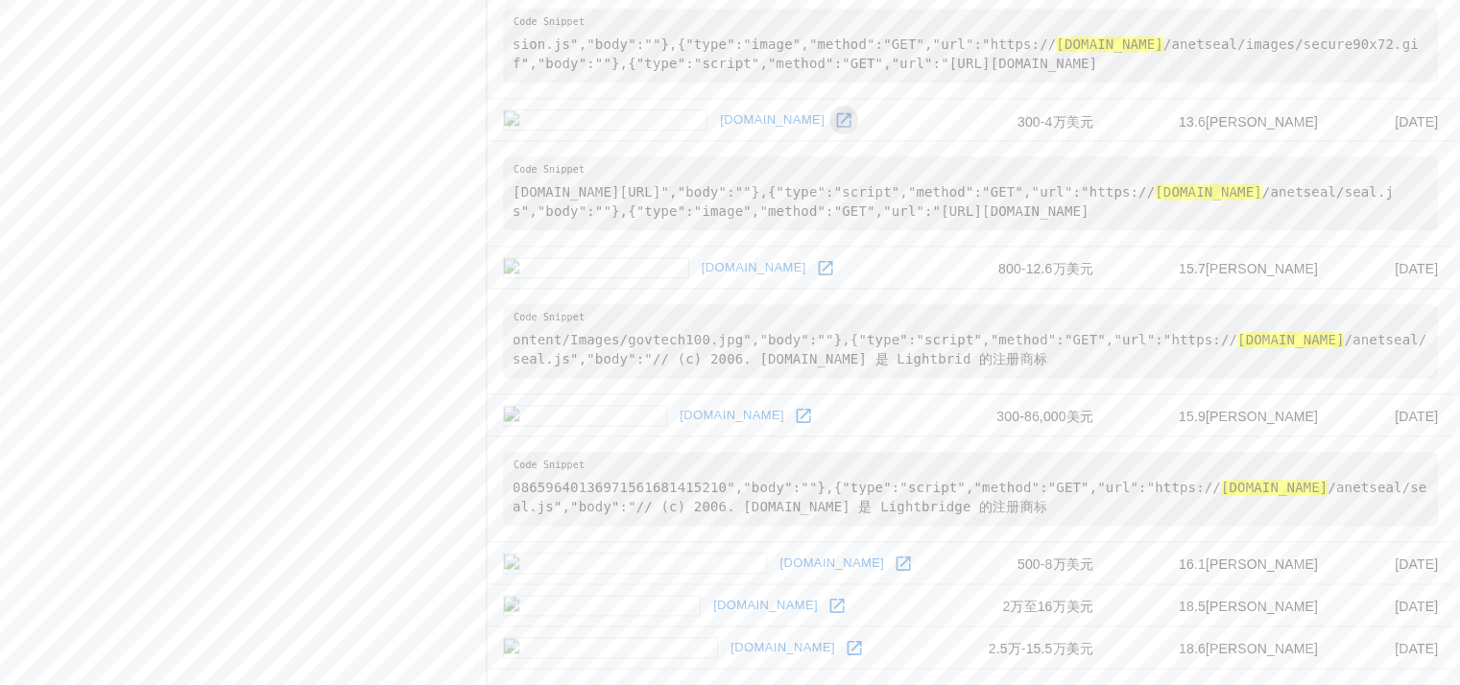
click at [837, 127] on icon at bounding box center [844, 119] width 14 height 14
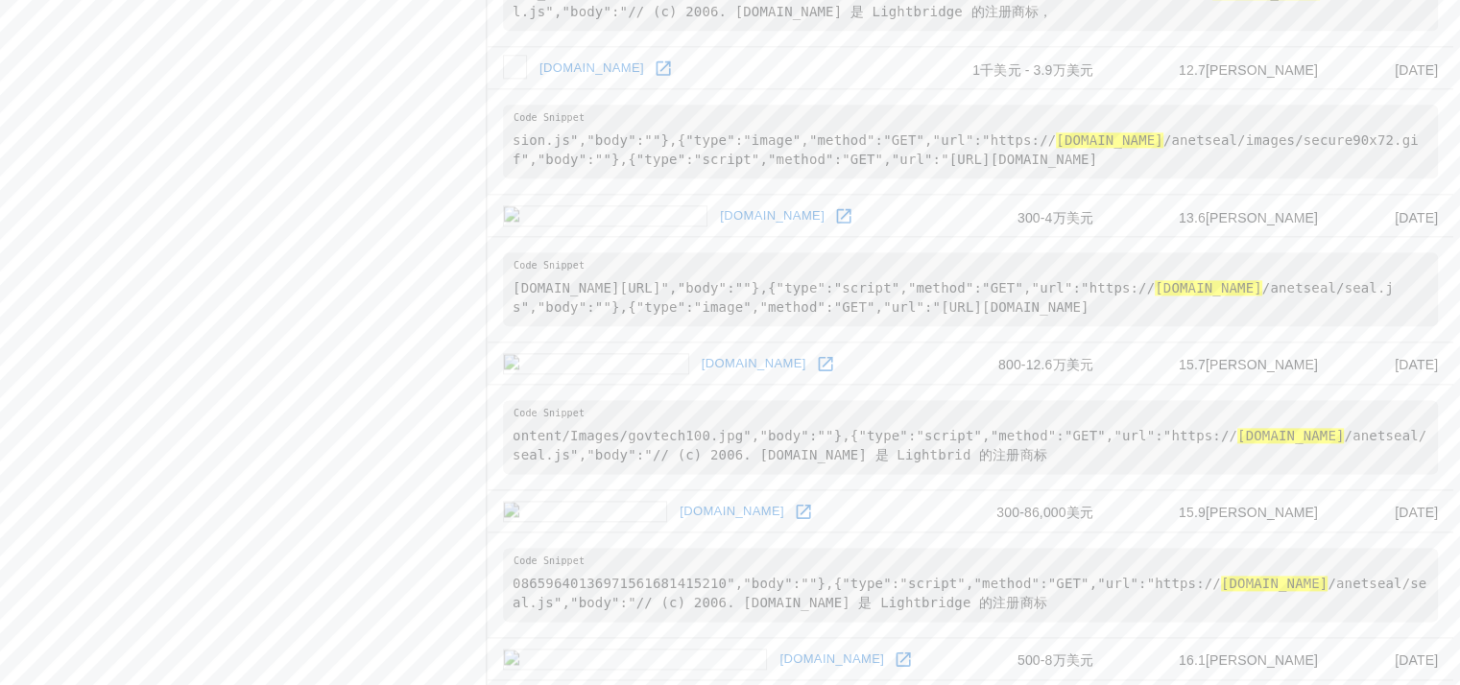
scroll to position [2308, 0]
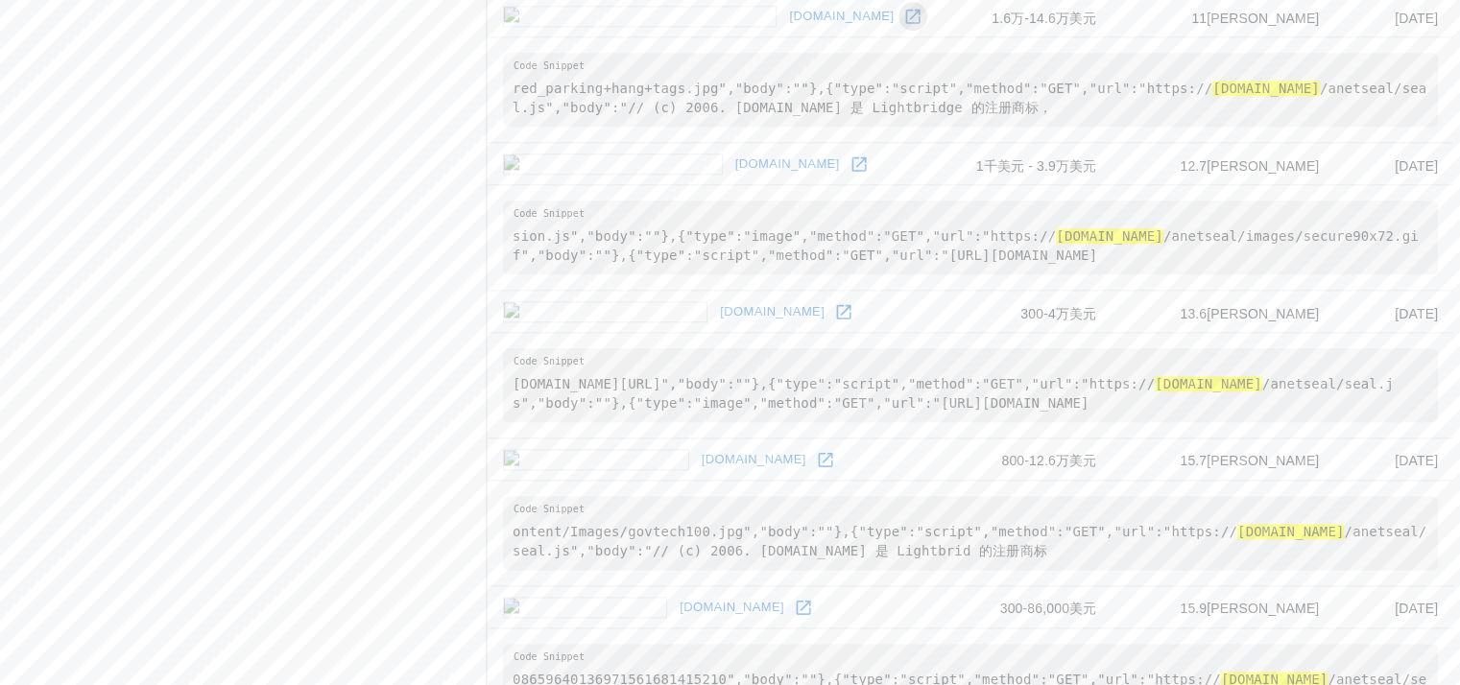
click at [898, 31] on link at bounding box center [912, 16] width 29 height 29
